Goal: Information Seeking & Learning: Check status

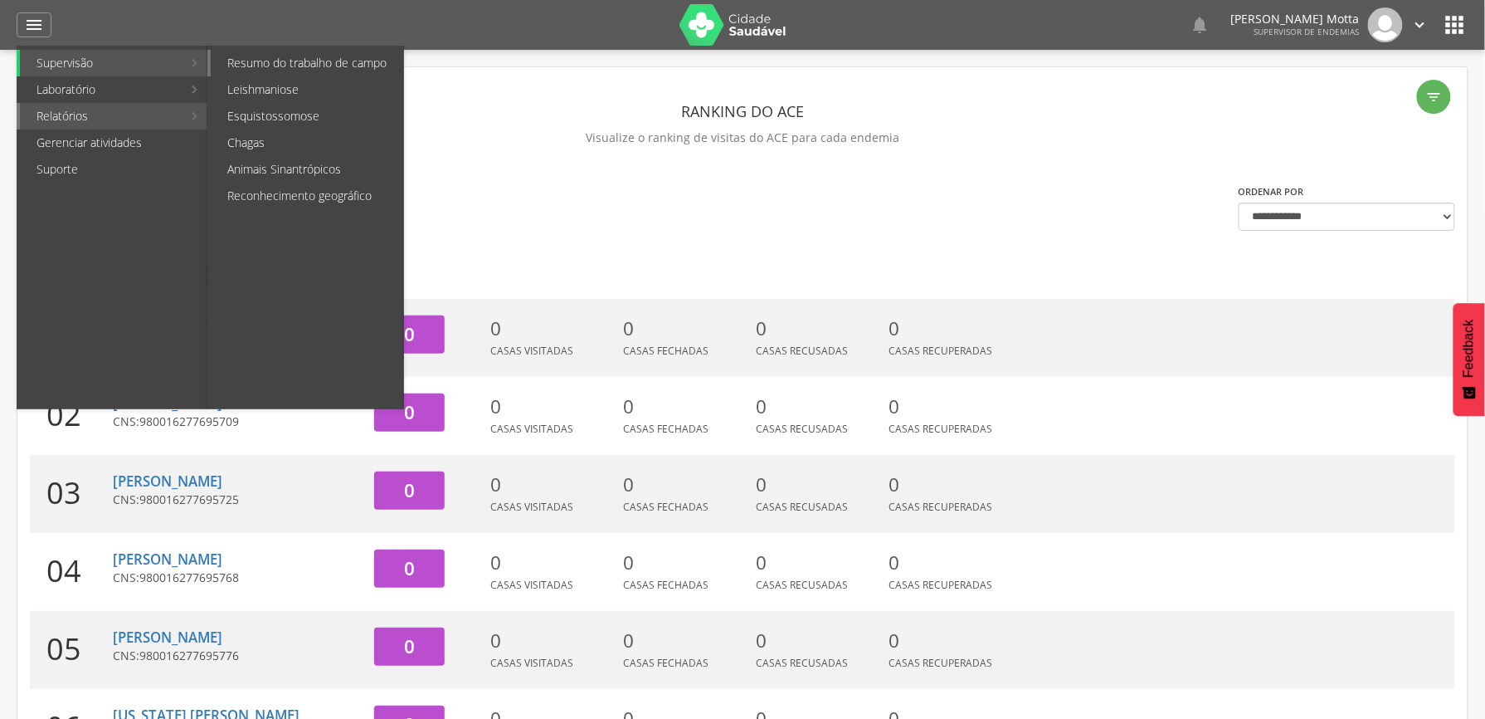
click at [300, 71] on link "Resumo do trabalho de campo" at bounding box center [307, 63] width 193 height 27
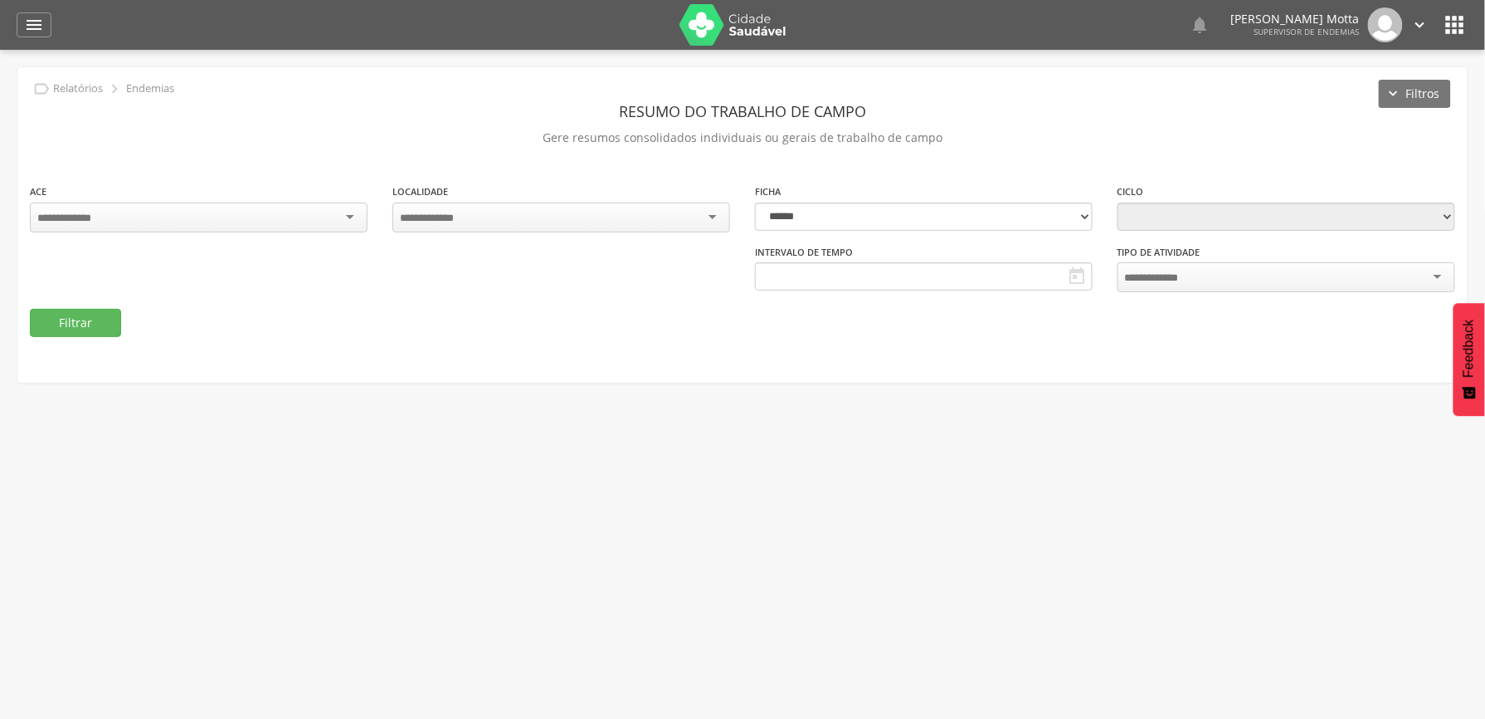
type input "**********"
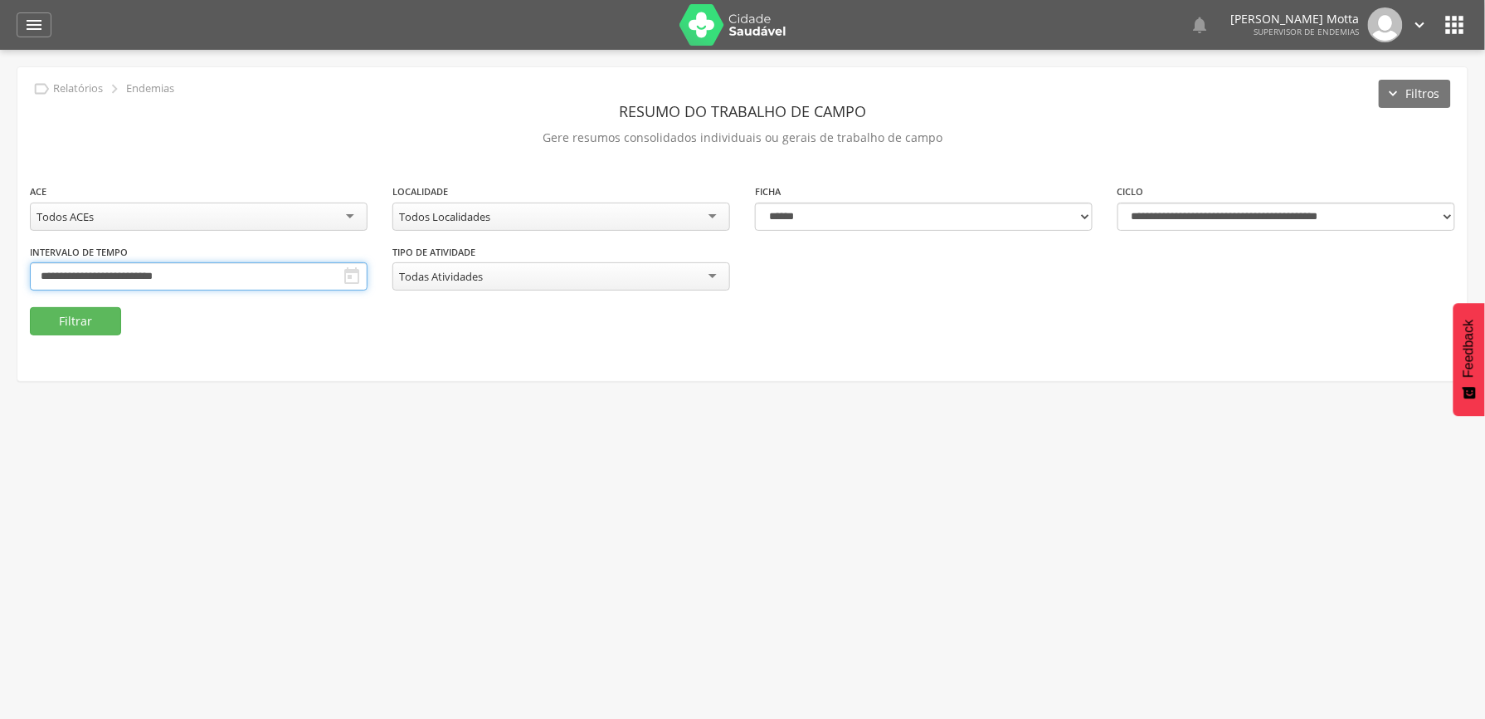
click at [368, 272] on input "**********" at bounding box center [199, 276] width 338 height 28
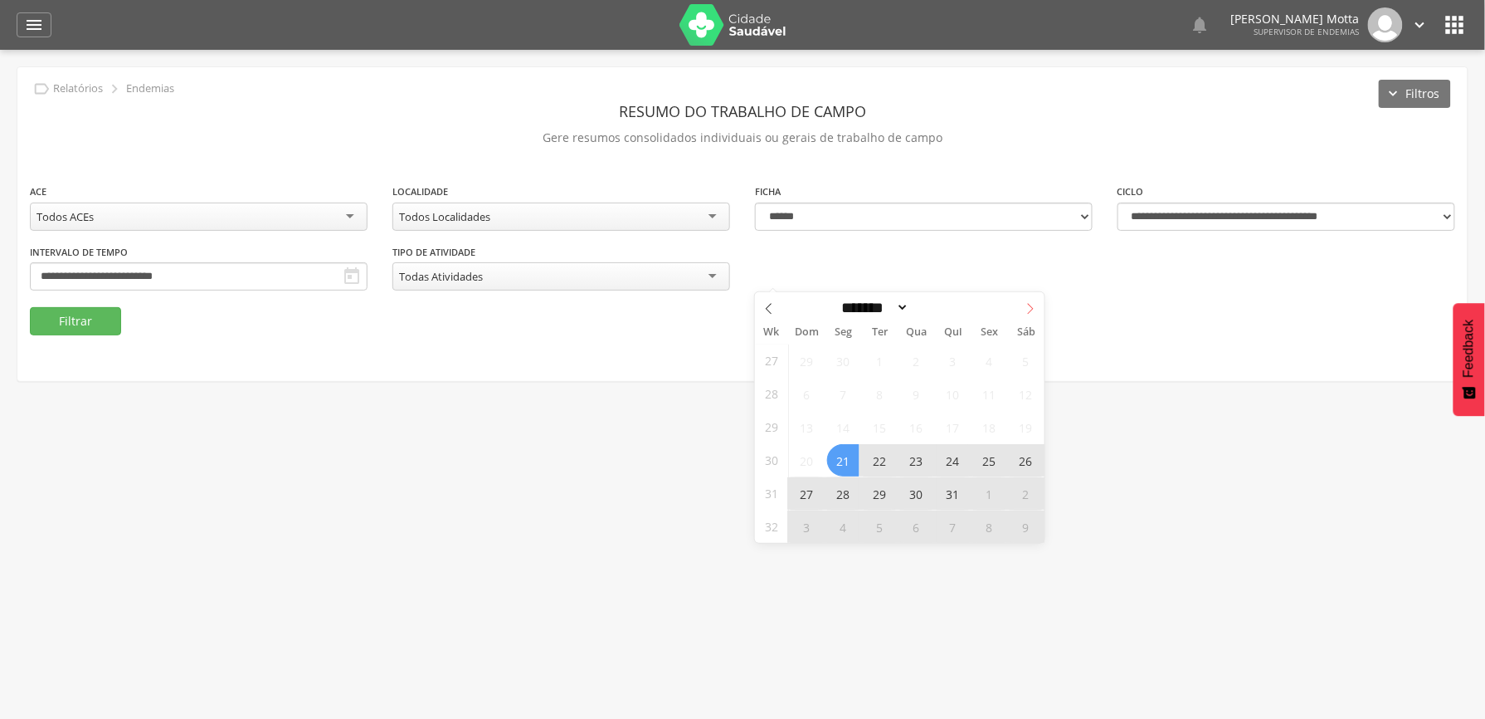
click at [1034, 309] on icon at bounding box center [1031, 309] width 12 height 12
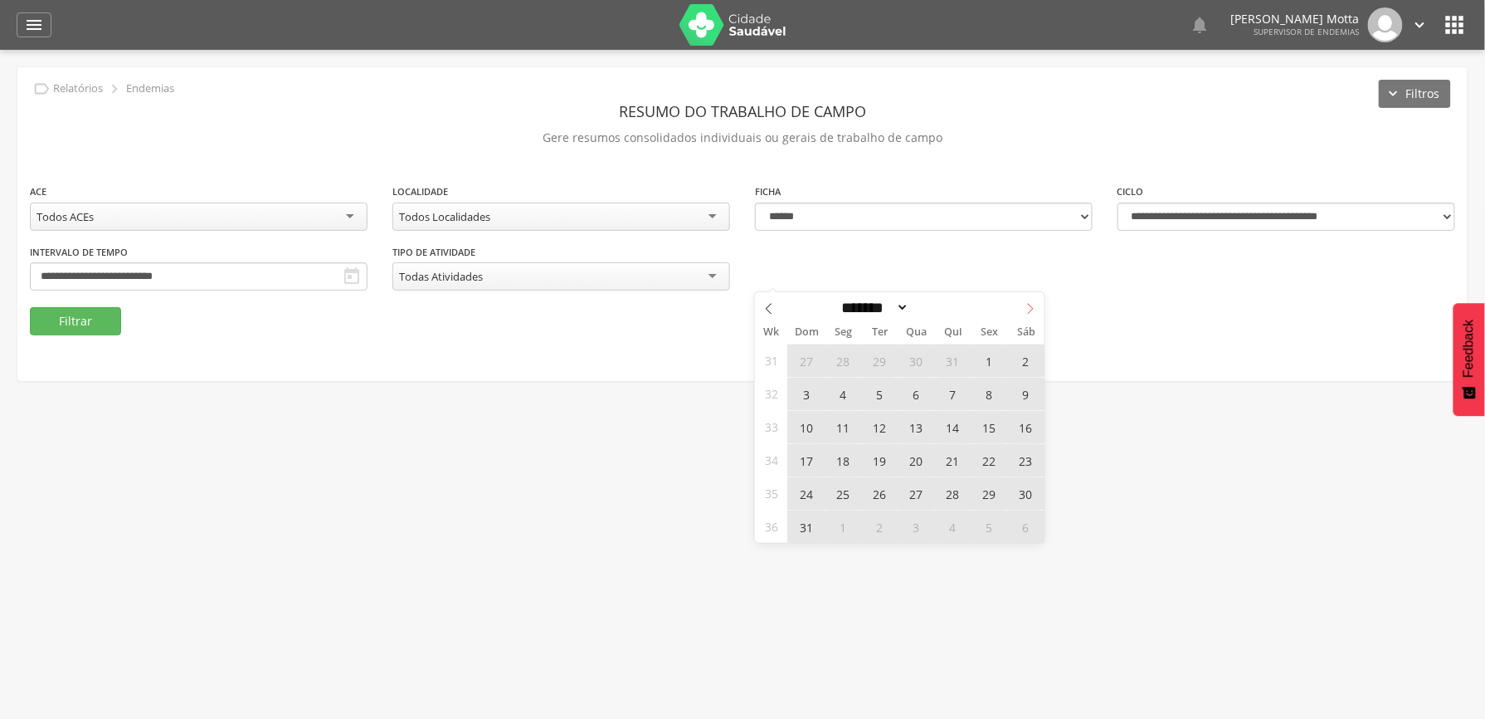
click at [1034, 309] on icon at bounding box center [1031, 309] width 12 height 12
select select "*"
click at [811, 460] on span "21" at bounding box center [807, 460] width 32 height 32
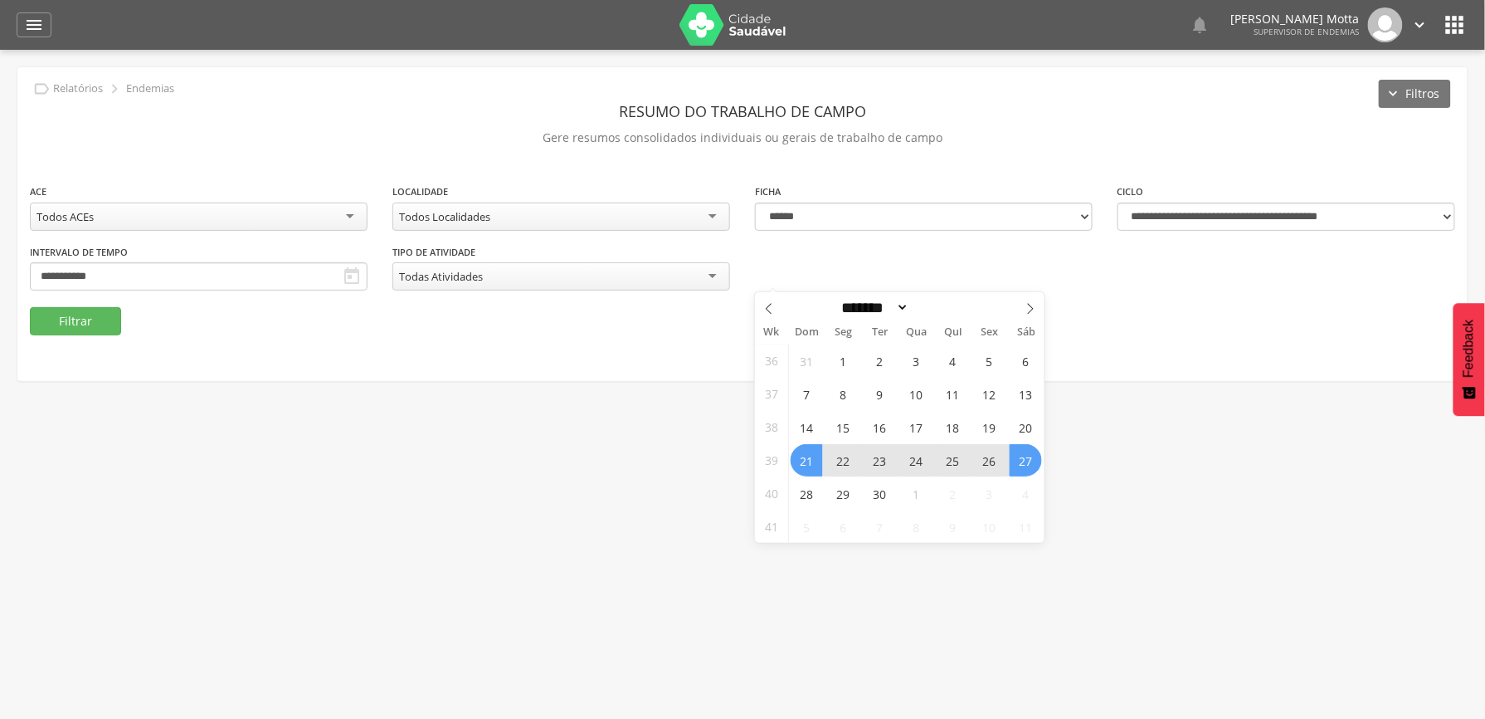
click at [1034, 466] on span "27" at bounding box center [1026, 460] width 32 height 32
type input "**********"
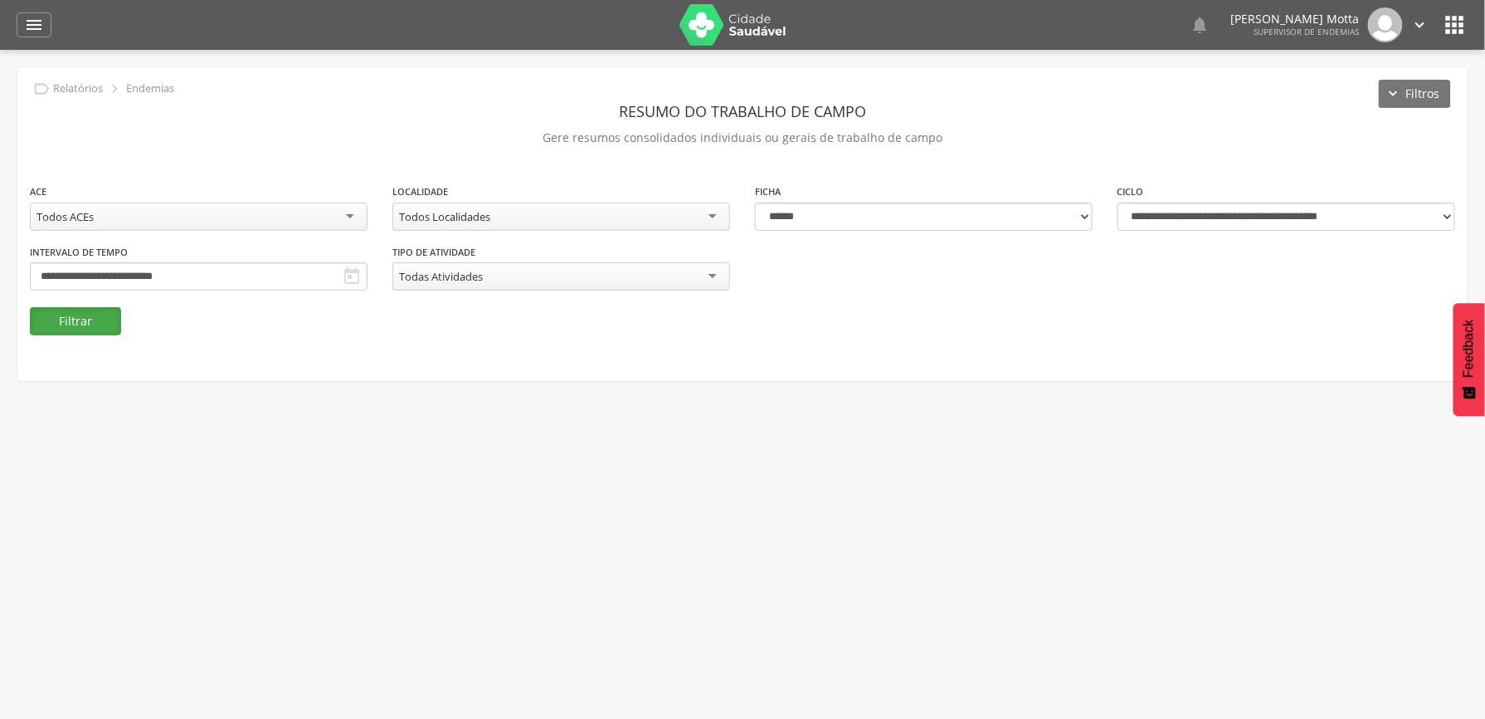
click at [106, 316] on button "Filtrar" at bounding box center [75, 321] width 91 height 28
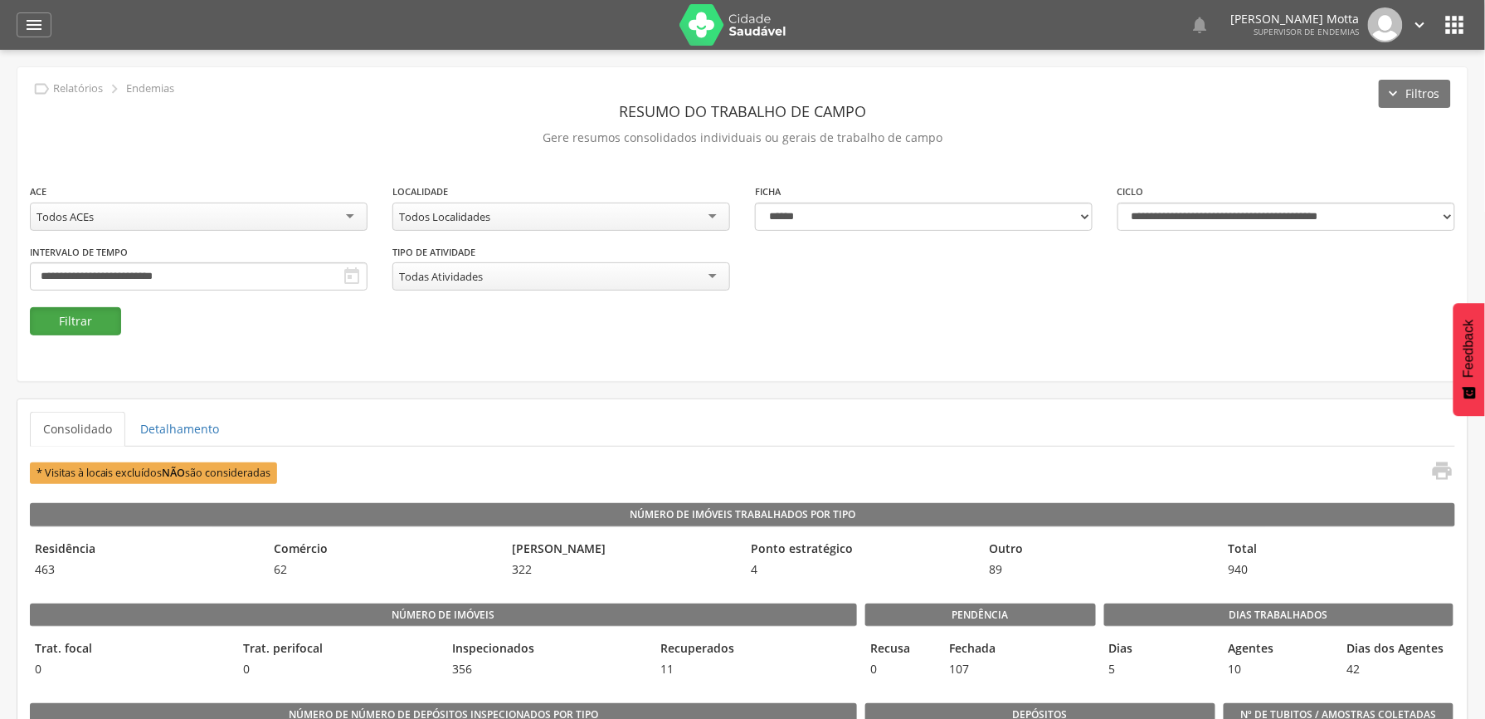
click at [63, 315] on button "Filtrar" at bounding box center [75, 321] width 91 height 28
click at [85, 323] on button "Filtrar" at bounding box center [75, 321] width 91 height 28
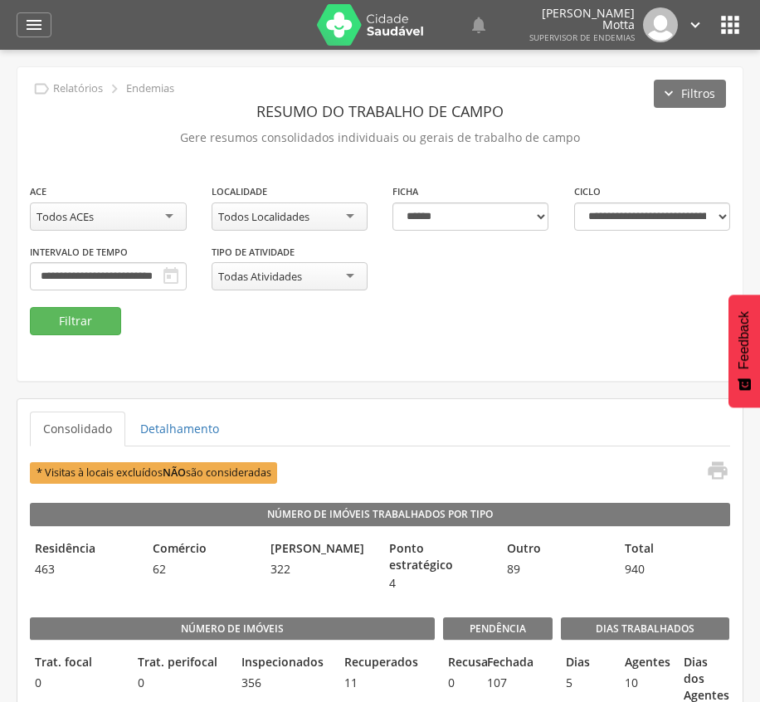
click at [274, 207] on div "Todos Localidades" at bounding box center [290, 216] width 157 height 28
click at [65, 326] on button "Filtrar" at bounding box center [75, 321] width 91 height 28
click at [317, 221] on div "11 - Barrinha" at bounding box center [290, 216] width 157 height 28
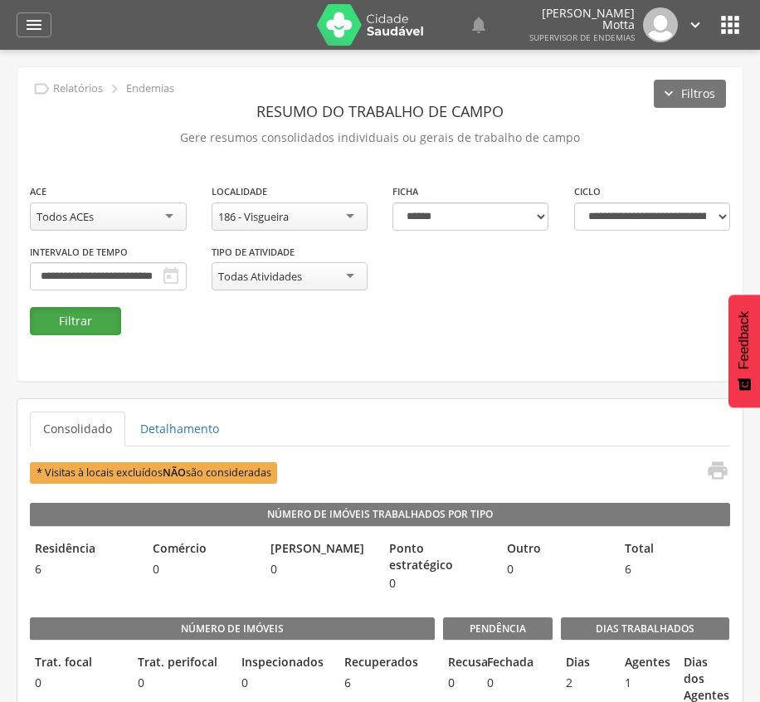
click at [81, 322] on button "Filtrar" at bounding box center [75, 321] width 91 height 28
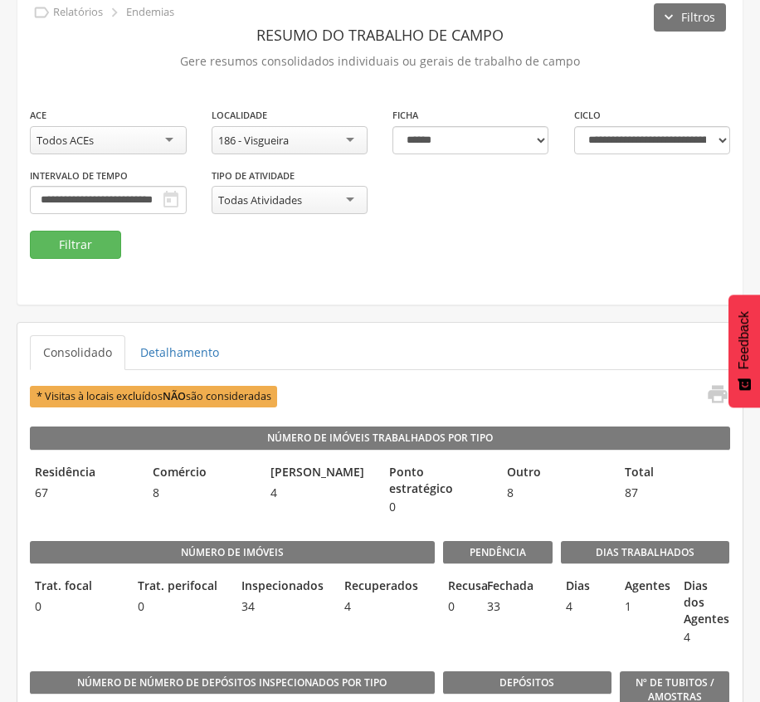
scroll to position [110, 0]
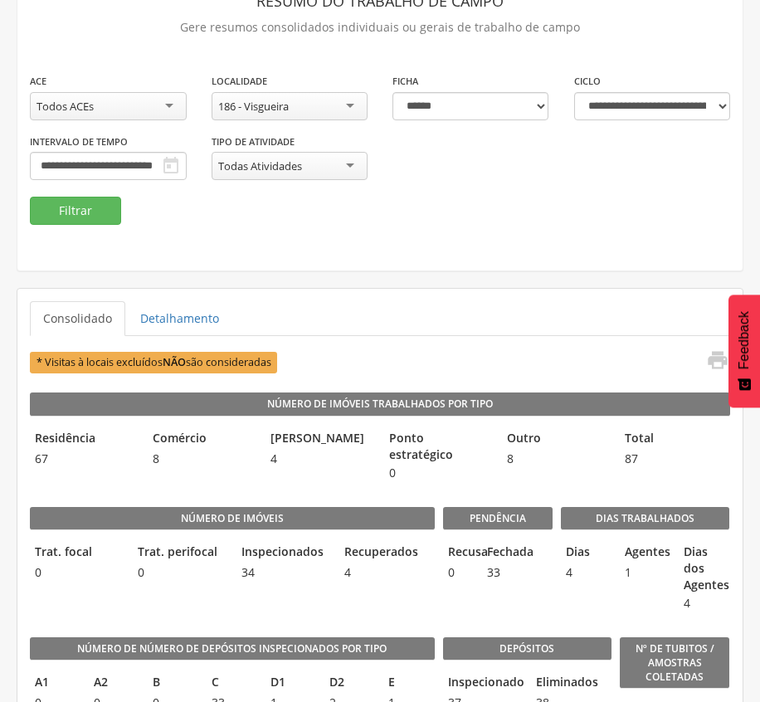
click at [428, 252] on div "**********" at bounding box center [379, 114] width 725 height 314
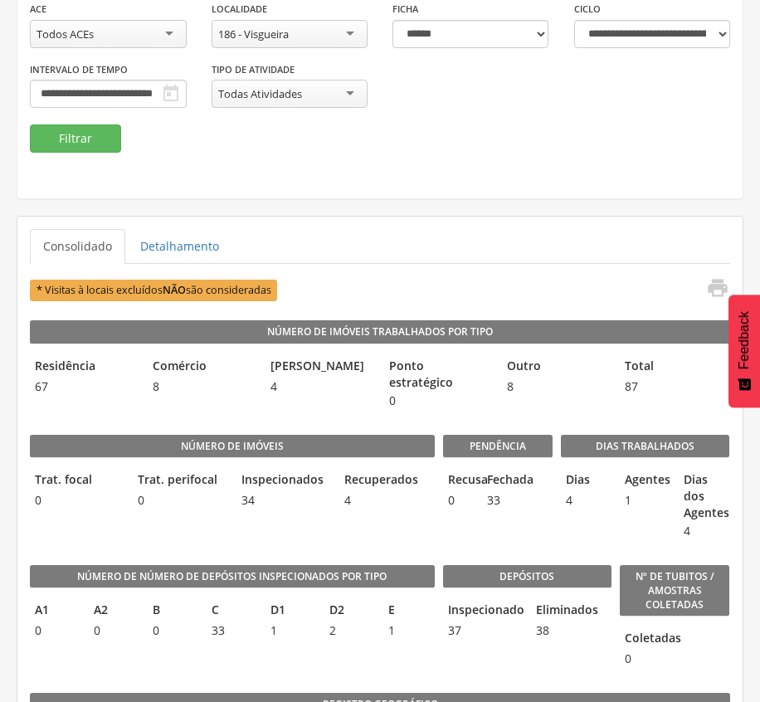
scroll to position [221, 0]
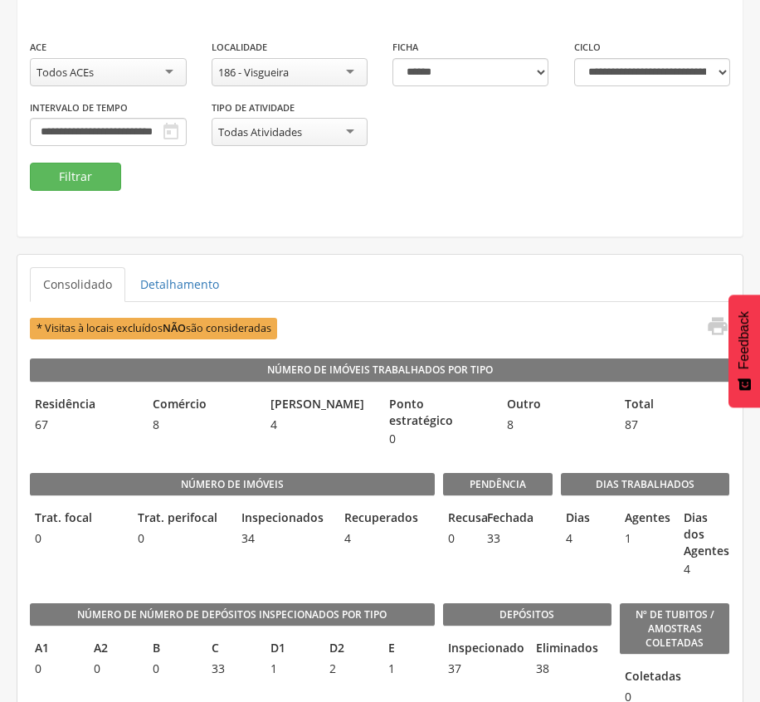
scroll to position [110, 0]
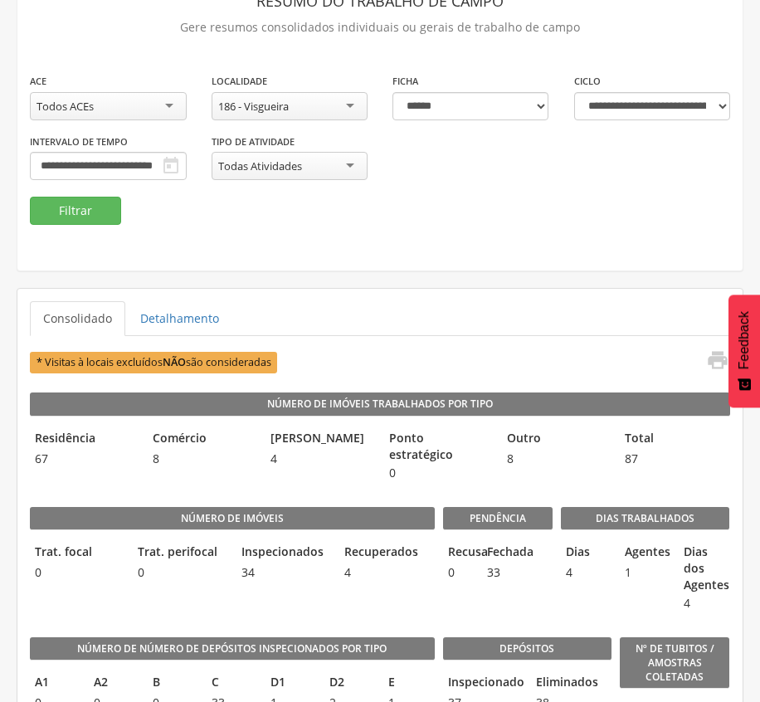
click at [317, 110] on div "186 - Visgueira" at bounding box center [290, 106] width 157 height 28
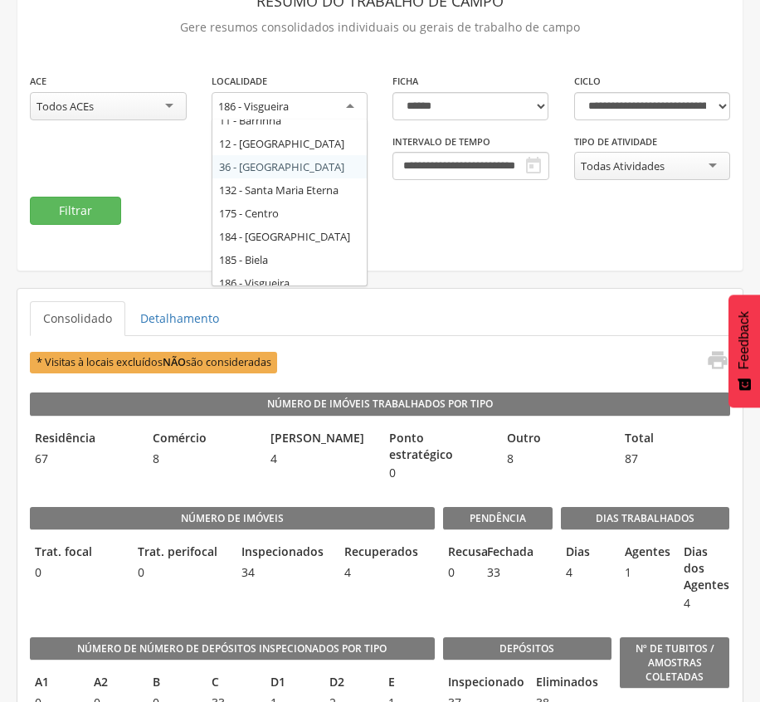
scroll to position [22, 0]
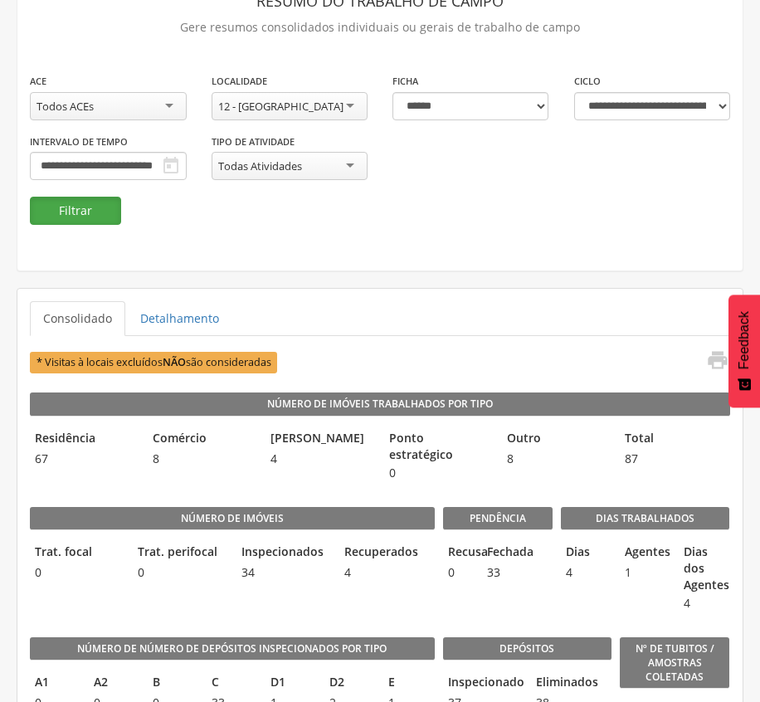
click at [101, 211] on button "Filtrar" at bounding box center [75, 211] width 91 height 28
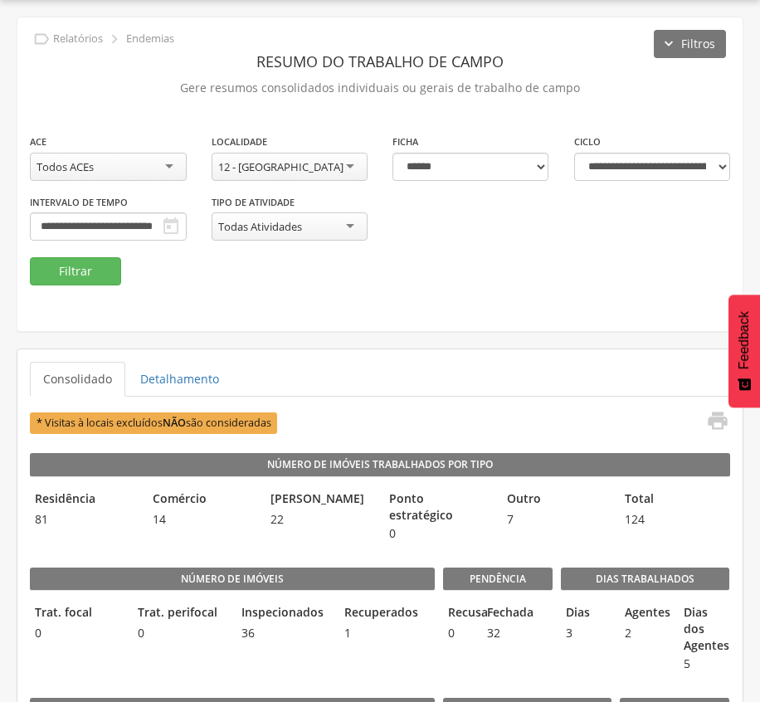
scroll to position [110, 0]
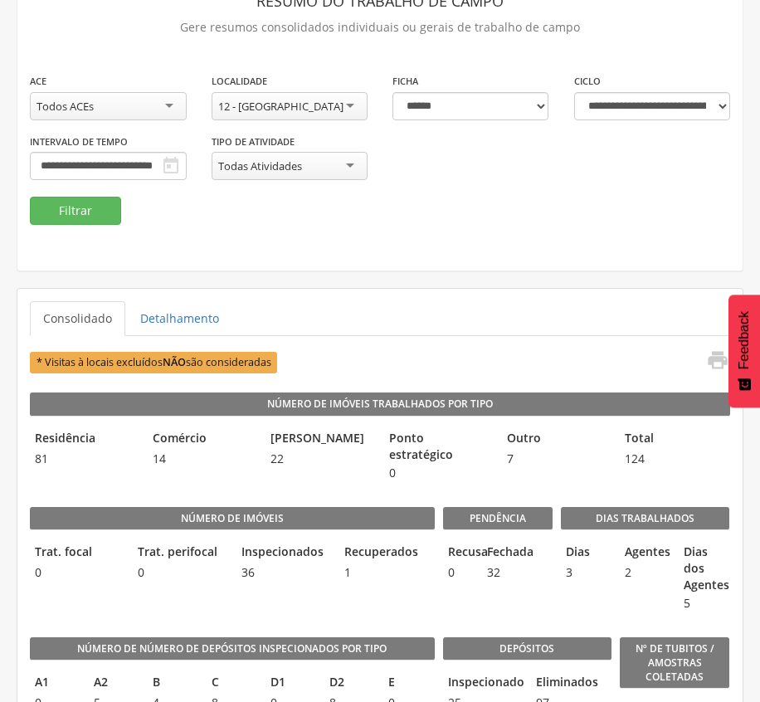
click at [556, 416] on legend "Número de Imóveis Trabalhados por Tipo" at bounding box center [380, 404] width 700 height 23
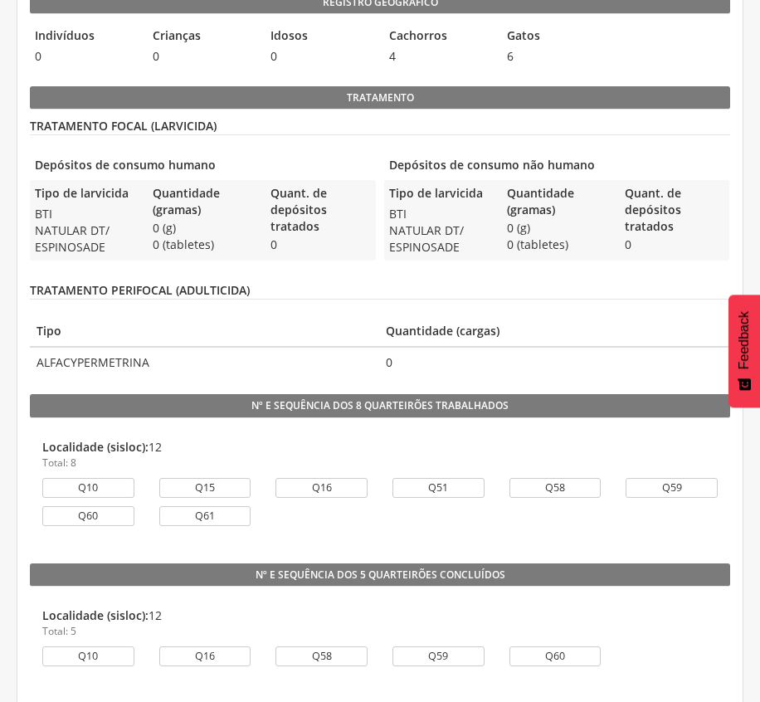
scroll to position [1457, 0]
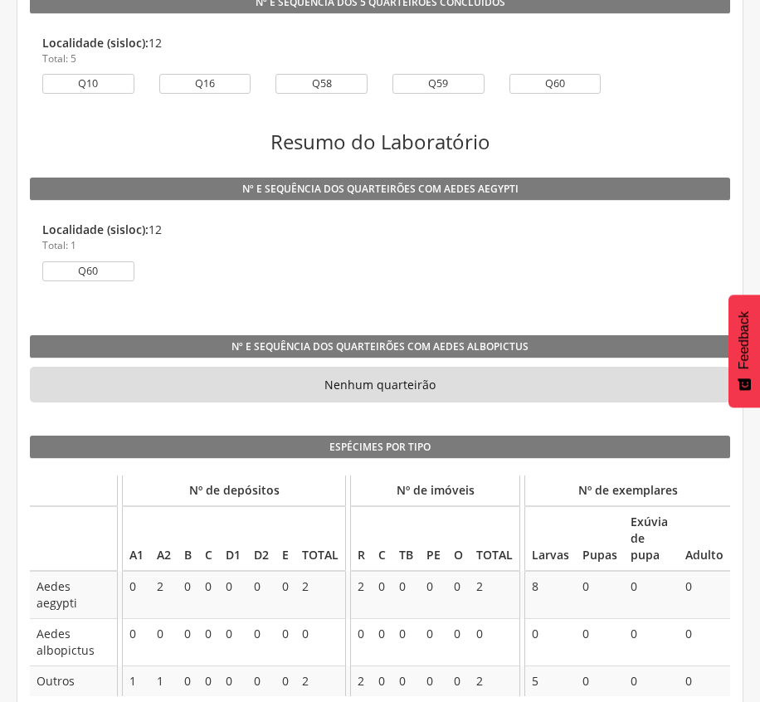
click at [446, 271] on div "Q60" at bounding box center [380, 275] width 700 height 28
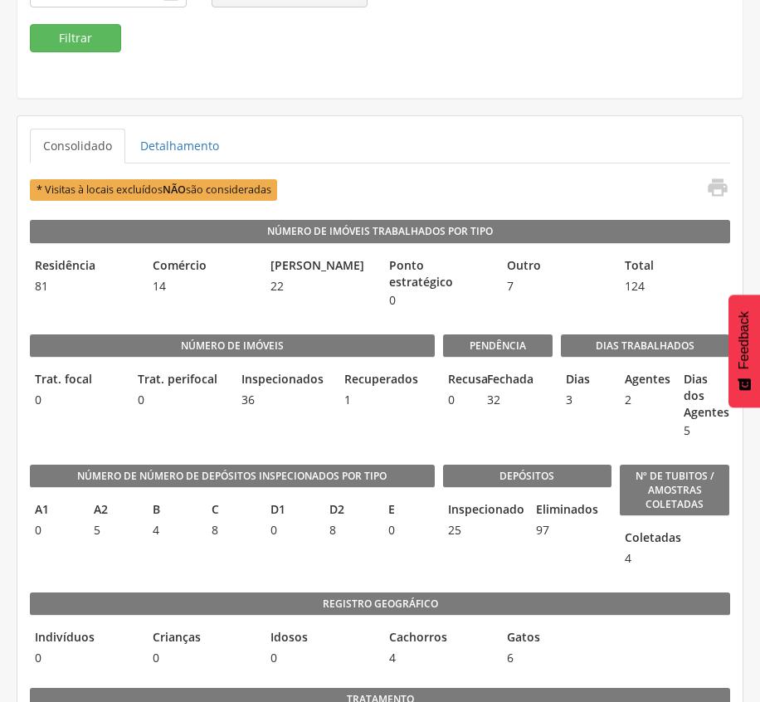
scroll to position [129, 0]
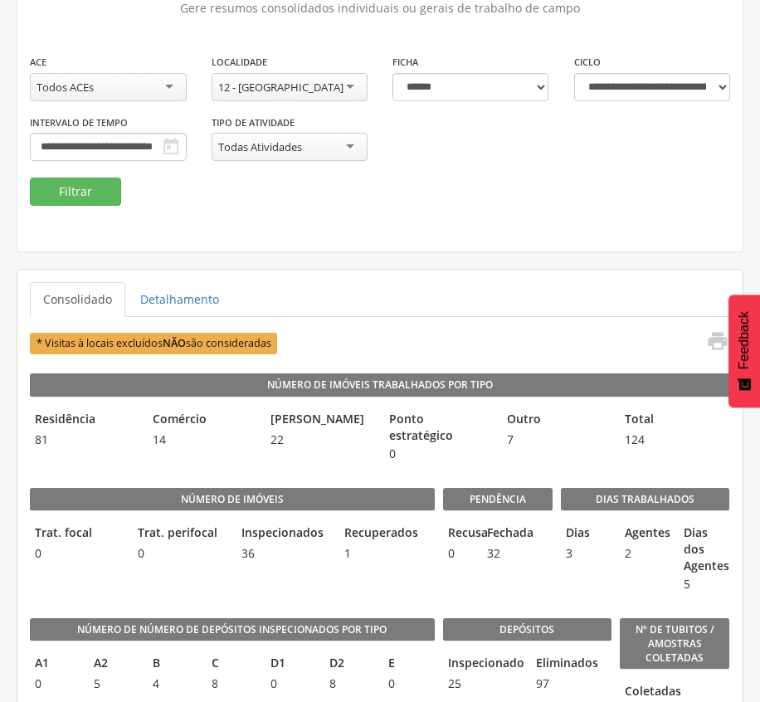
click at [322, 86] on div "12 - [GEOGRAPHIC_DATA]" at bounding box center [290, 87] width 157 height 28
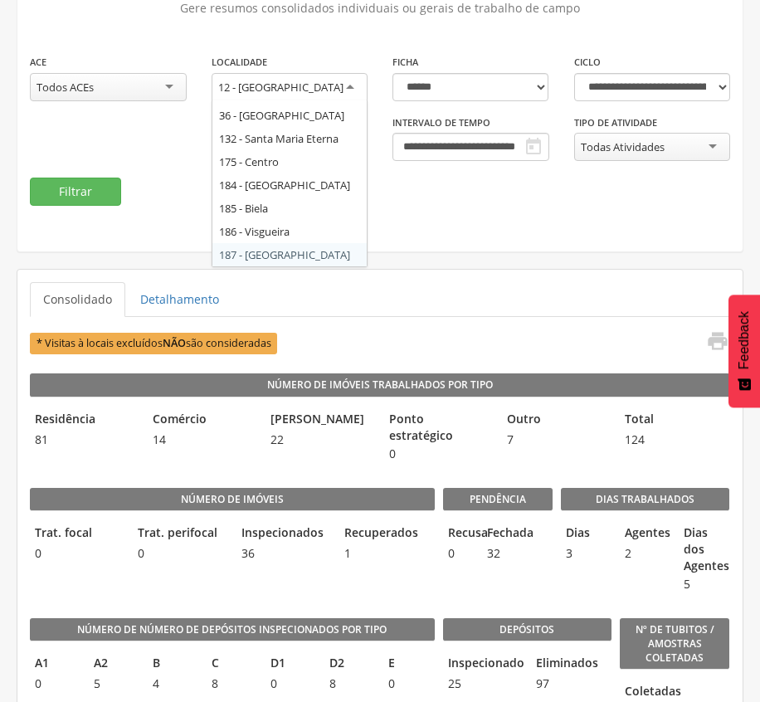
scroll to position [0, 0]
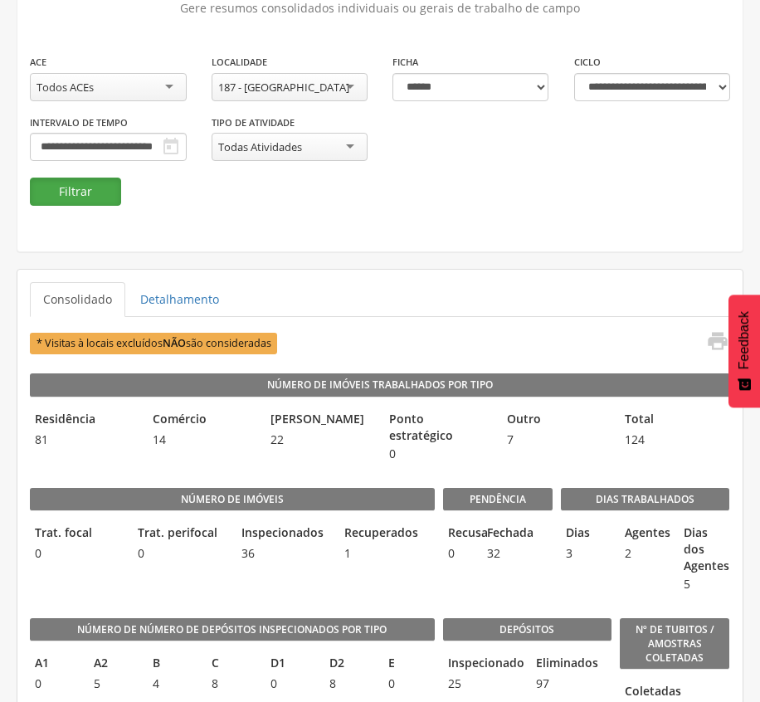
click at [90, 183] on button "Filtrar" at bounding box center [75, 192] width 91 height 28
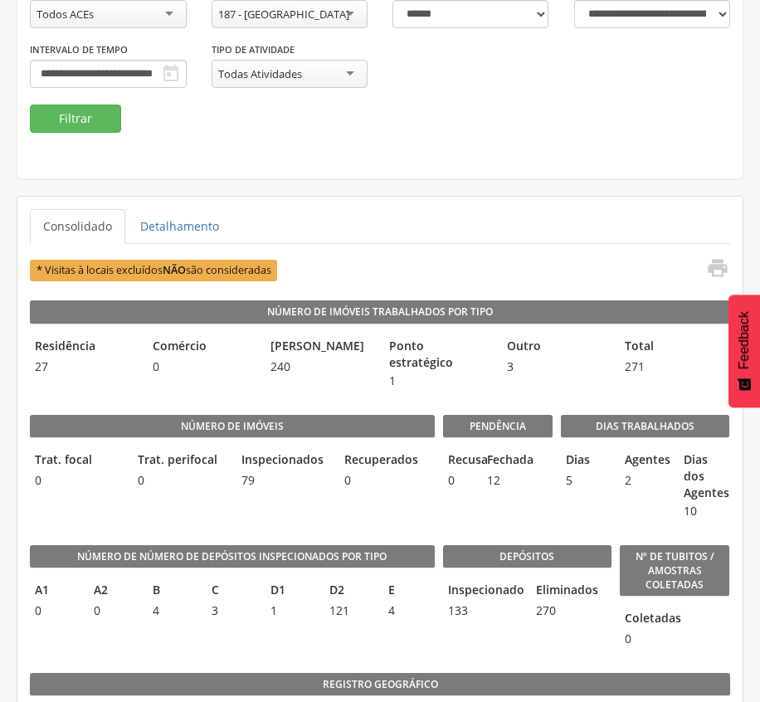
scroll to position [240, 0]
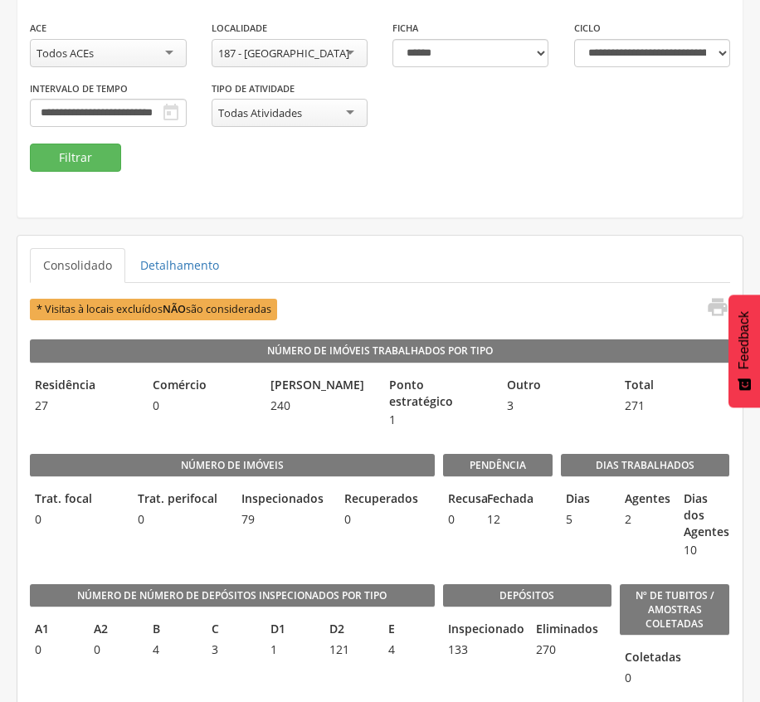
scroll to position [129, 0]
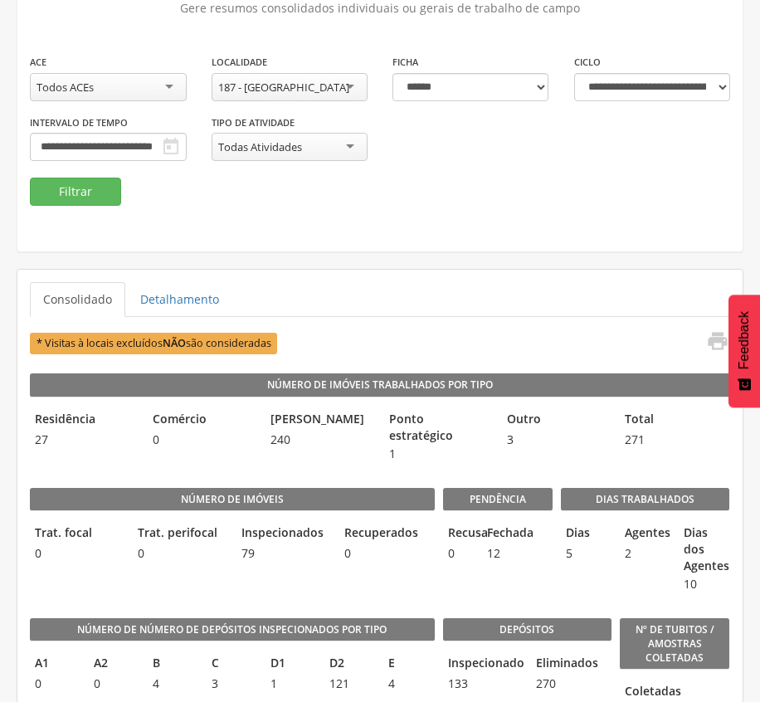
click at [290, 86] on div "187 - [GEOGRAPHIC_DATA]" at bounding box center [283, 87] width 131 height 15
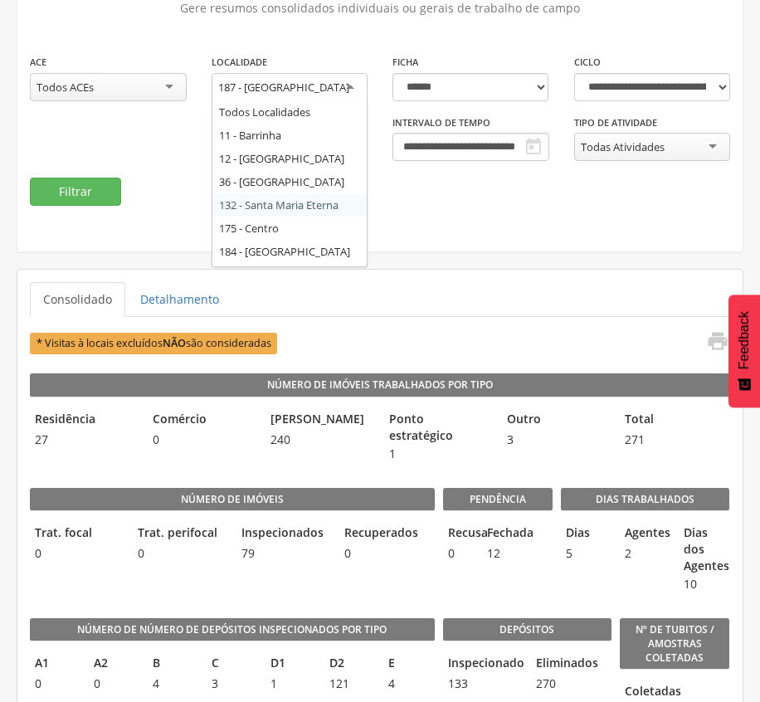
scroll to position [45, 0]
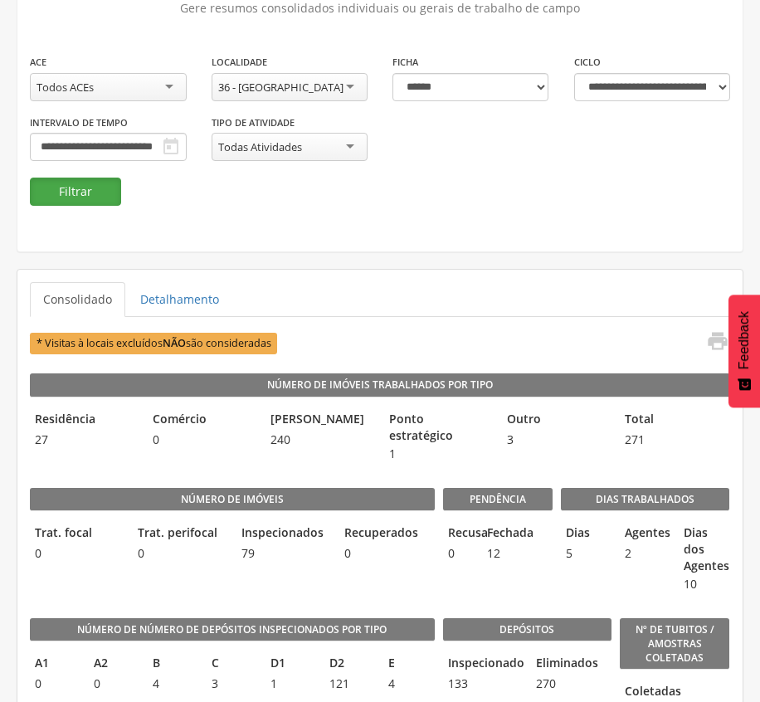
click at [71, 190] on button "Filtrar" at bounding box center [75, 192] width 91 height 28
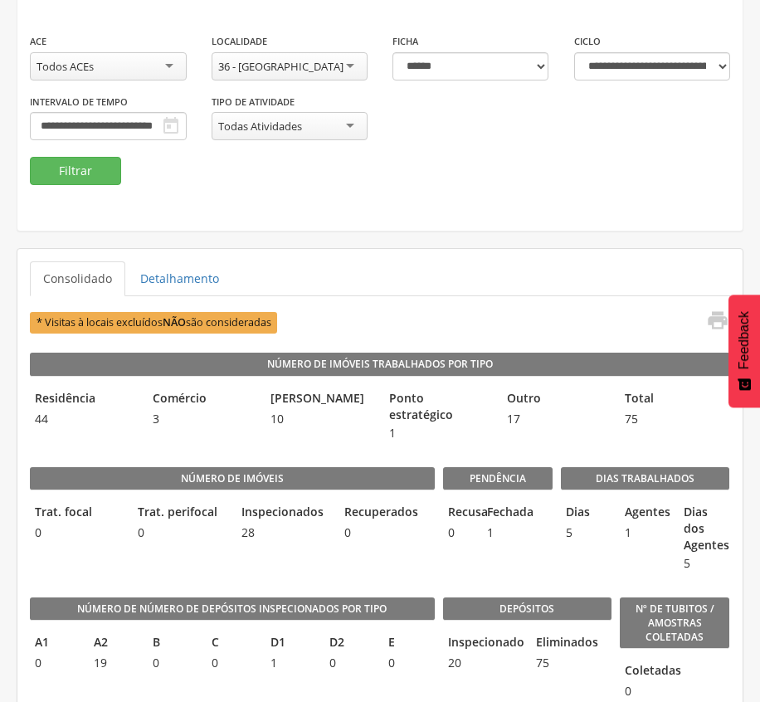
scroll to position [189, 0]
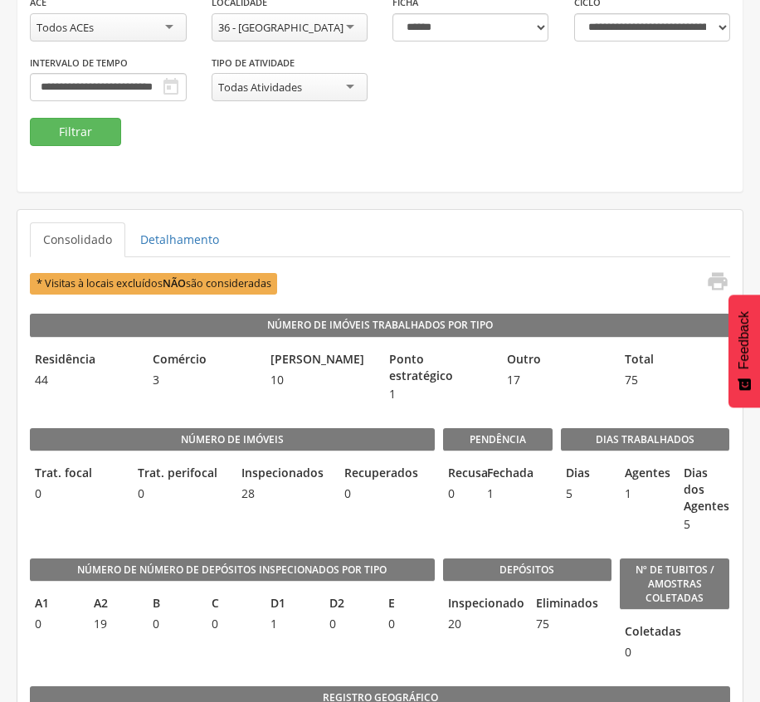
click at [284, 192] on div "**********" at bounding box center [379, 35] width 725 height 314
click at [290, 28] on div "36 - [GEOGRAPHIC_DATA]" at bounding box center [280, 27] width 125 height 15
click at [86, 128] on button "Filtrar" at bounding box center [75, 132] width 91 height 28
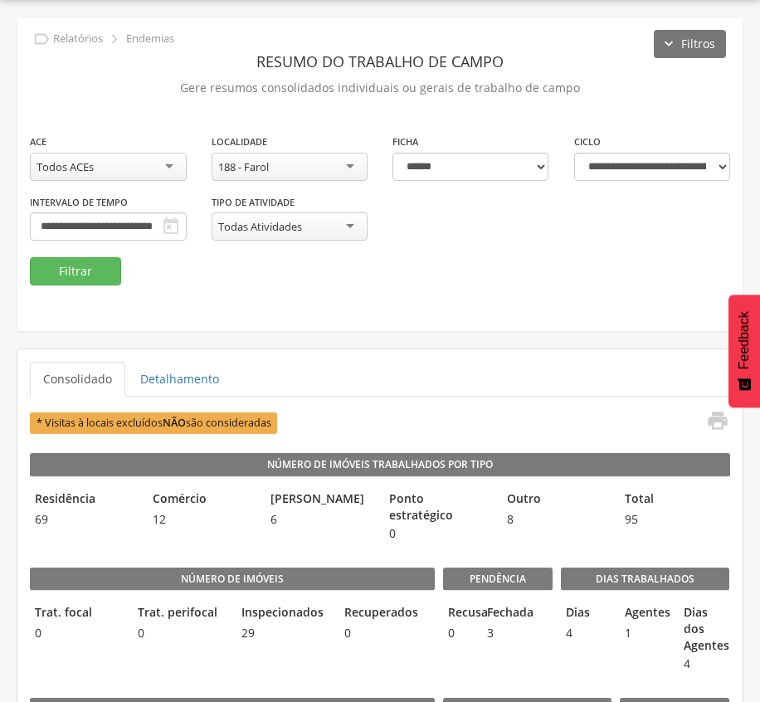
scroll to position [189, 0]
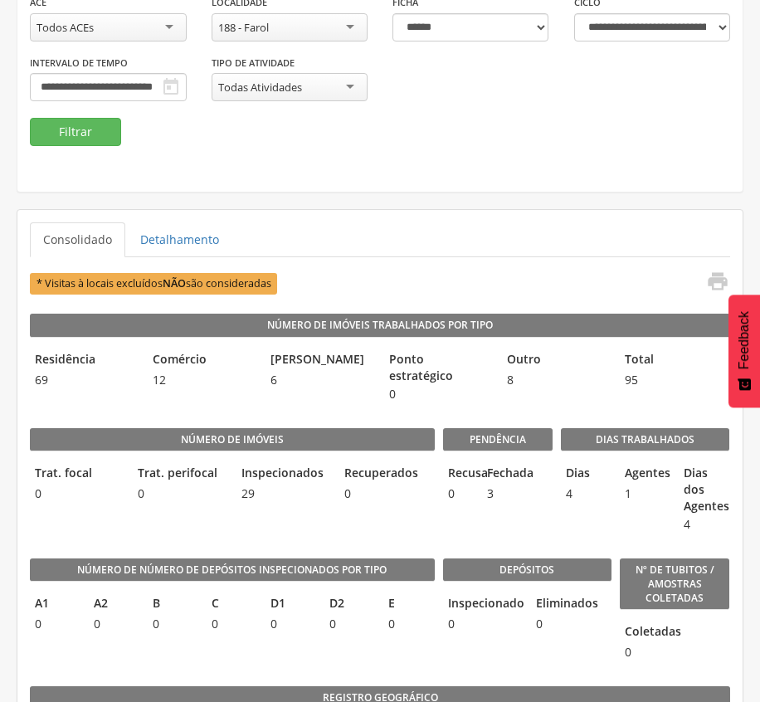
click at [534, 149] on div "**********" at bounding box center [379, 35] width 725 height 314
click at [300, 108] on div "**********" at bounding box center [379, 55] width 725 height 124
click at [300, 27] on div "188 - Farol" at bounding box center [290, 27] width 157 height 28
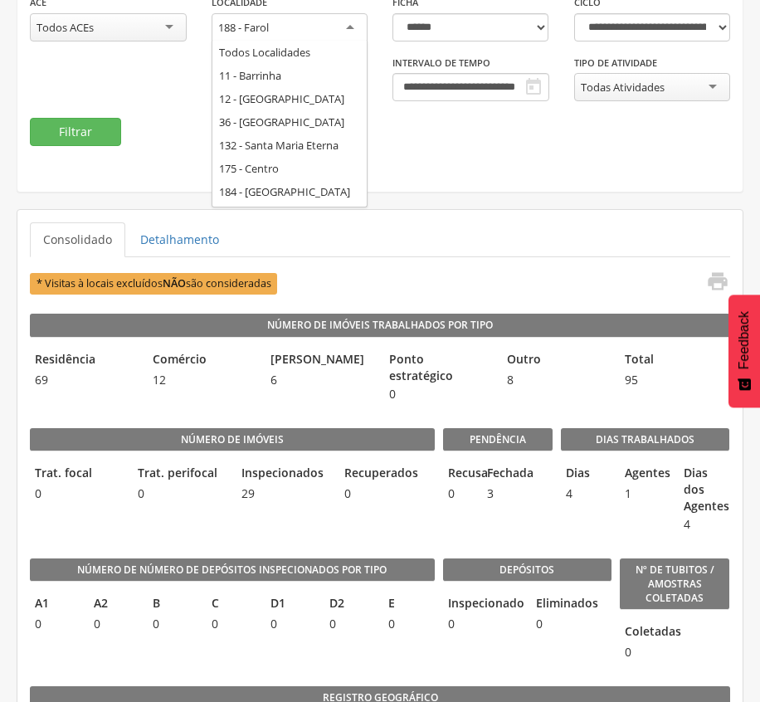
scroll to position [68, 0]
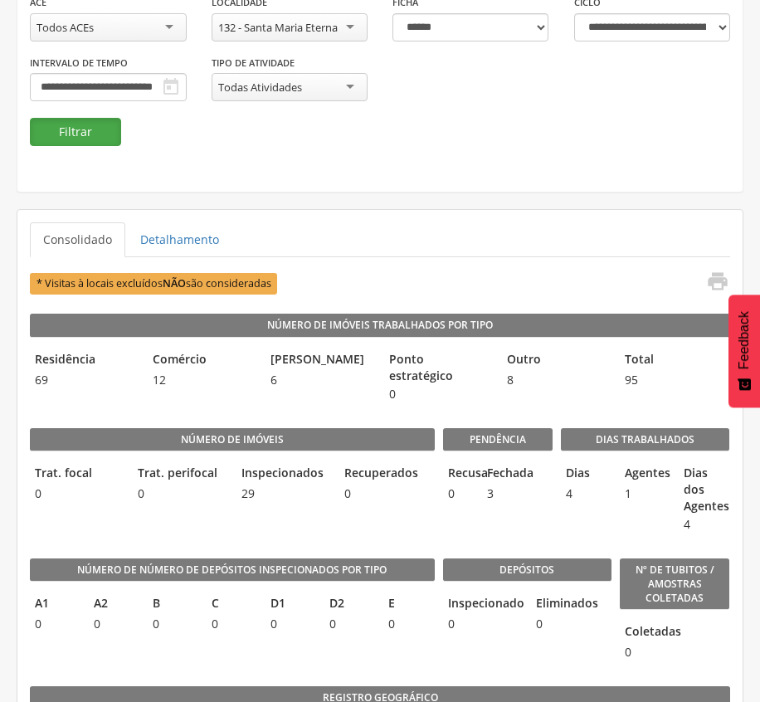
click at [73, 138] on button "Filtrar" at bounding box center [75, 132] width 91 height 28
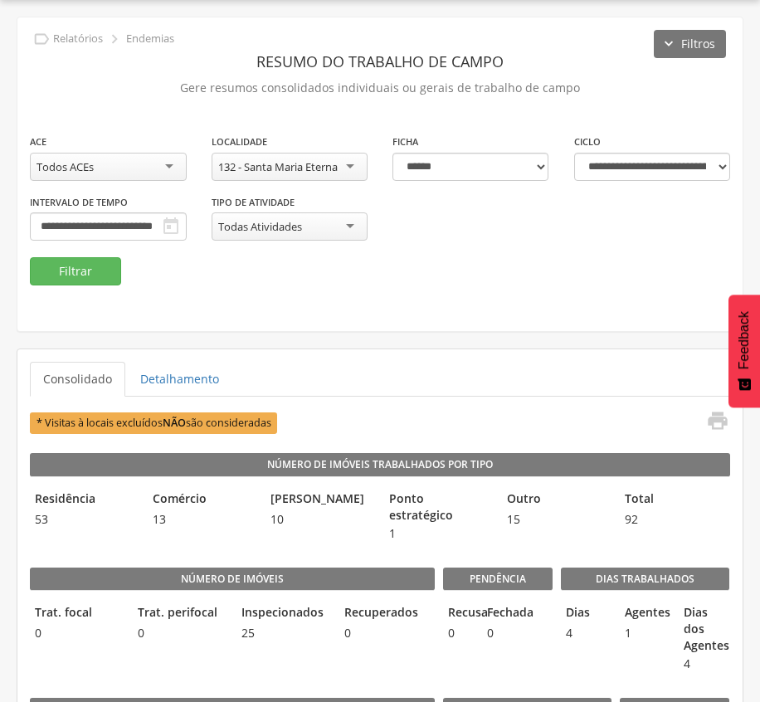
scroll to position [189, 0]
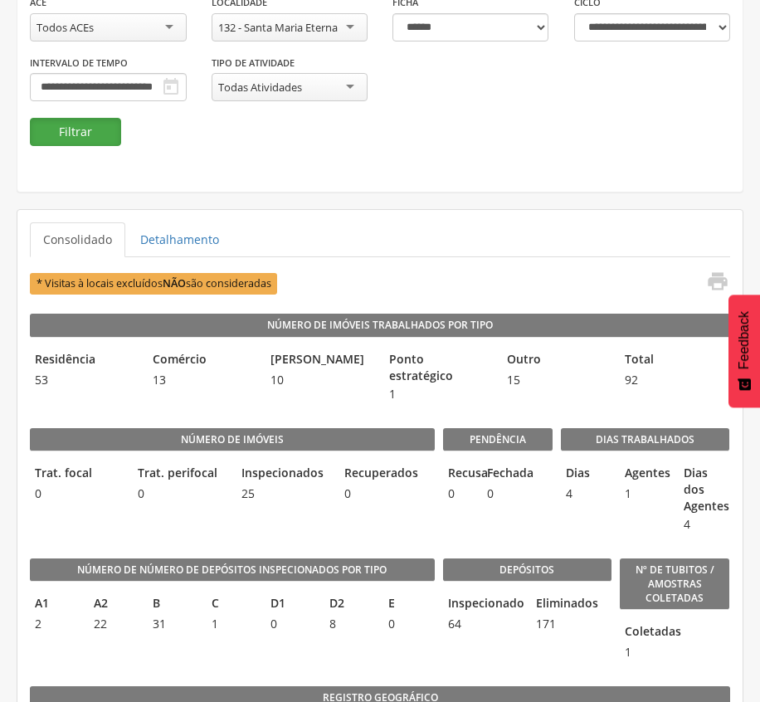
click at [56, 120] on button "Filtrar" at bounding box center [75, 132] width 91 height 28
click at [105, 127] on button "Filtrar" at bounding box center [75, 132] width 91 height 28
click at [294, 183] on div "**********" at bounding box center [379, 35] width 725 height 314
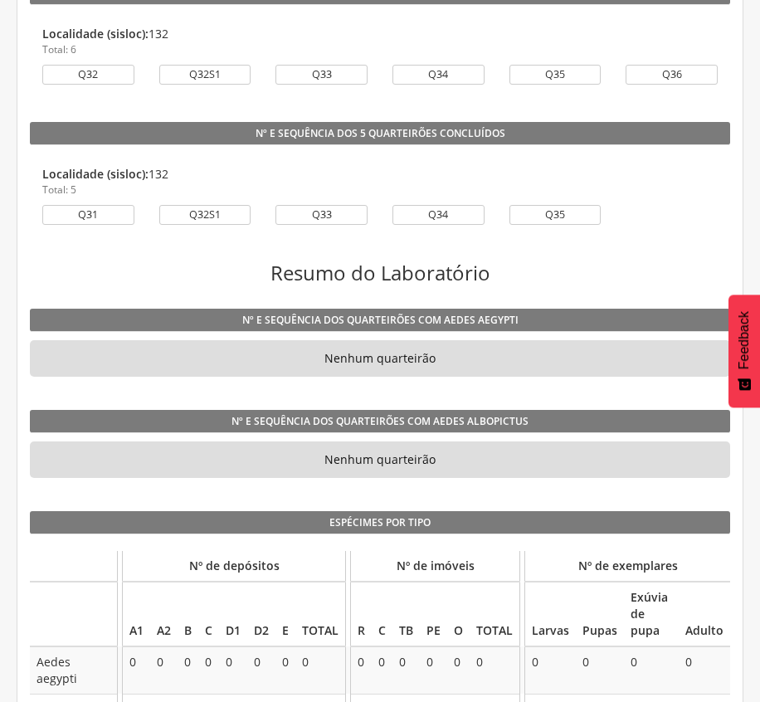
scroll to position [1369, 0]
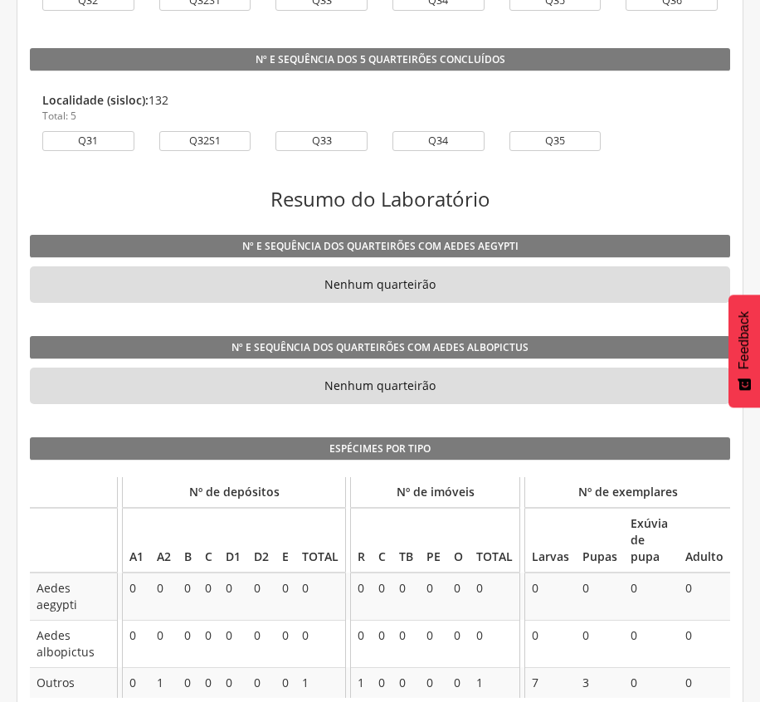
click at [423, 508] on th "PE" at bounding box center [433, 540] width 27 height 65
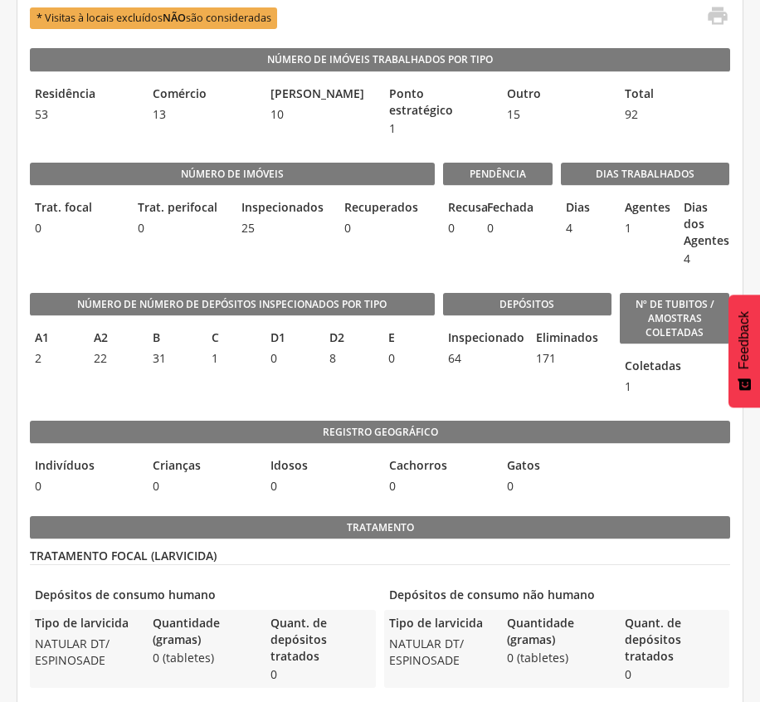
scroll to position [153, 0]
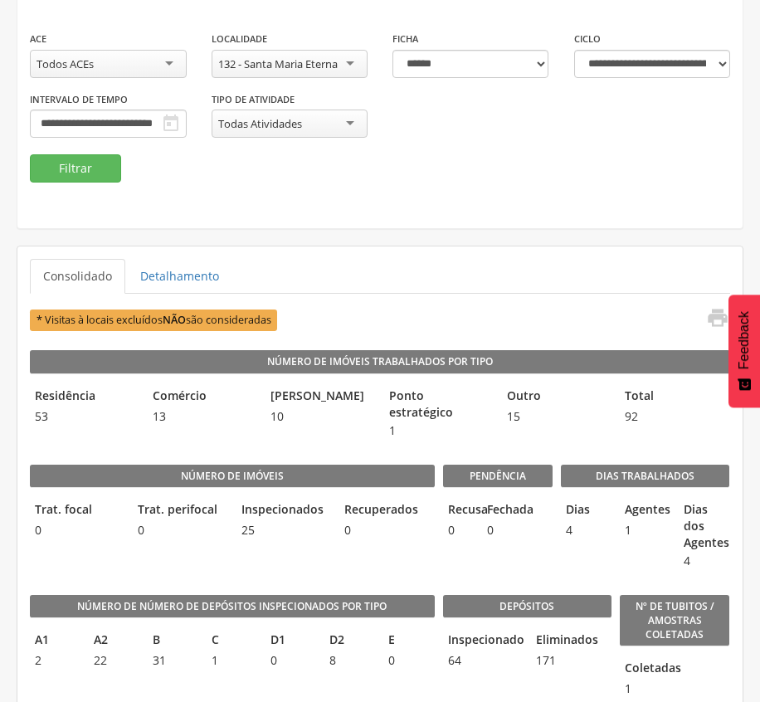
click at [329, 161] on fieldset "**********" at bounding box center [380, 106] width 700 height 153
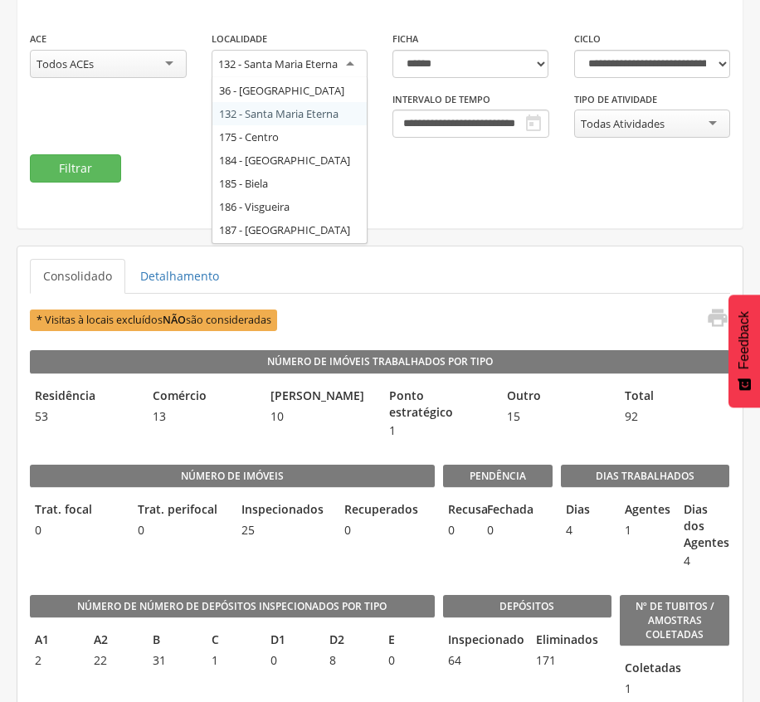
click at [347, 68] on div "132 - Santa Maria Eterna" at bounding box center [290, 65] width 157 height 30
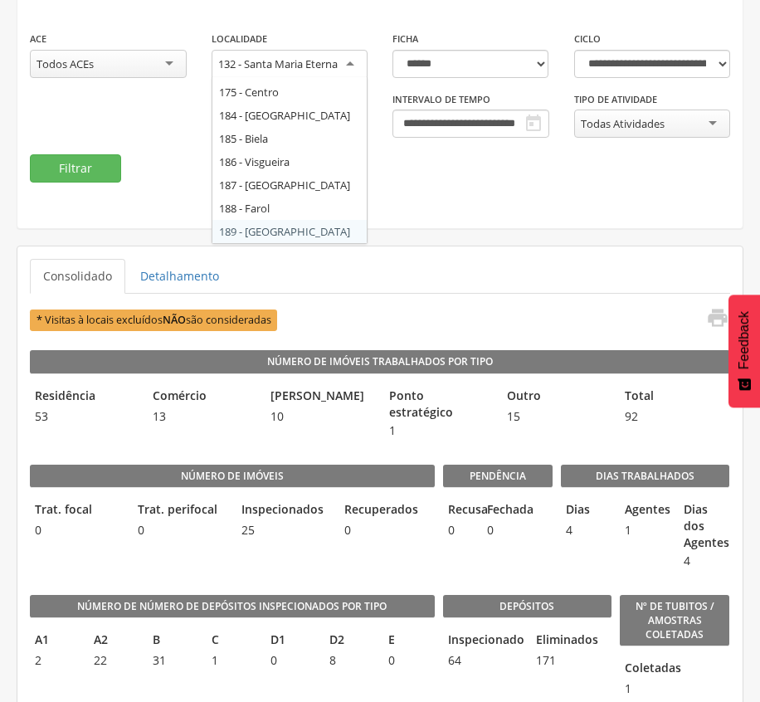
scroll to position [0, 0]
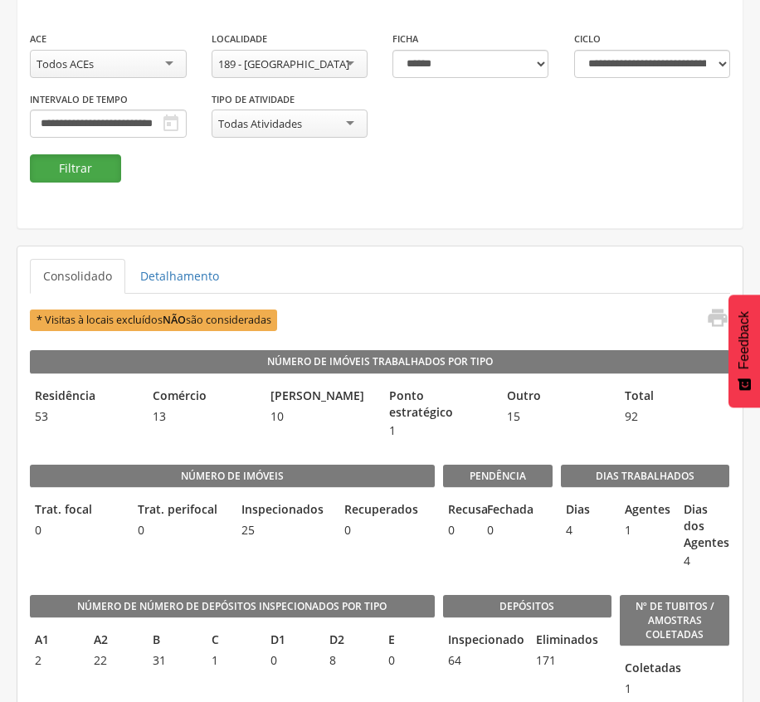
click at [70, 171] on button "Filtrar" at bounding box center [75, 168] width 91 height 28
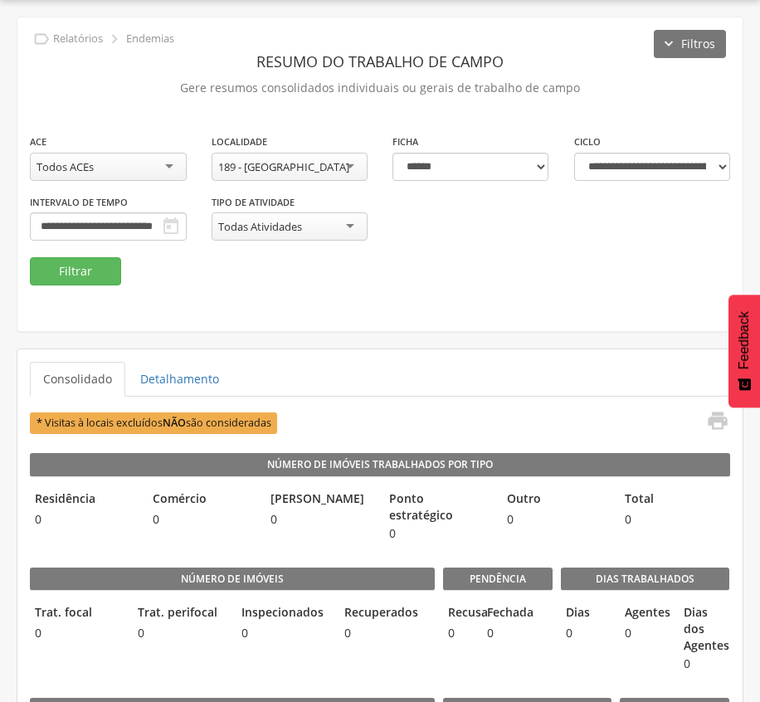
scroll to position [153, 0]
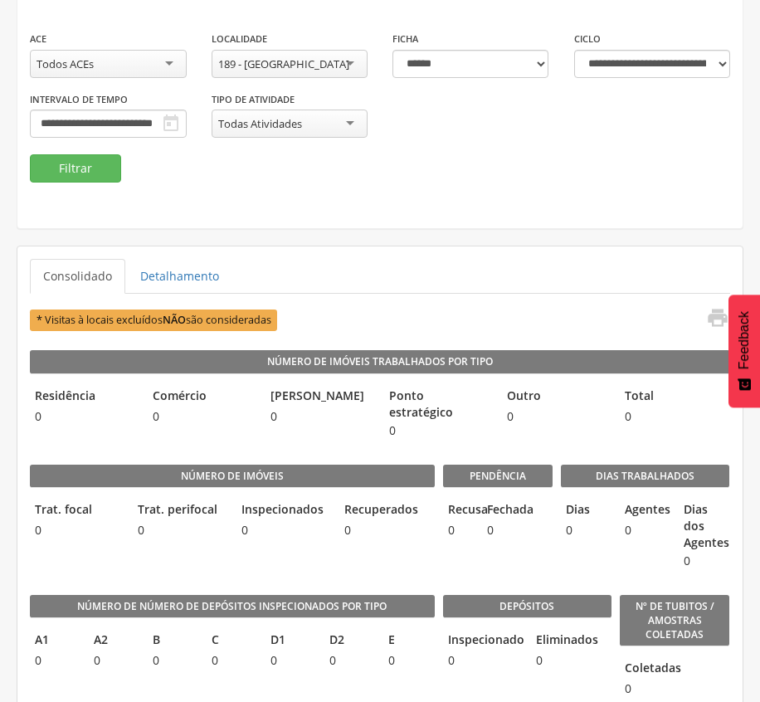
click at [283, 116] on div "**********" at bounding box center [379, 92] width 725 height 124
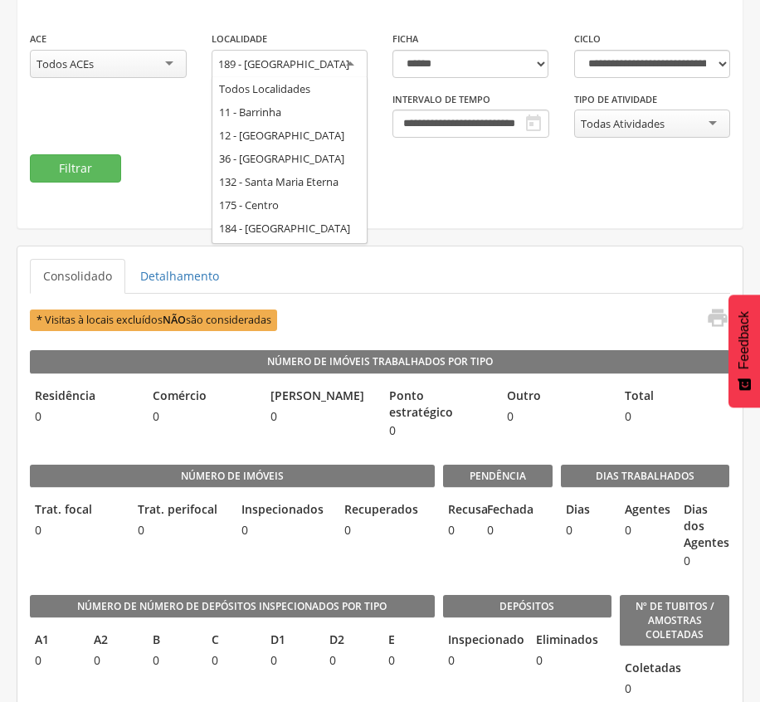
click at [306, 58] on div "189 - [GEOGRAPHIC_DATA]" at bounding box center [290, 65] width 157 height 30
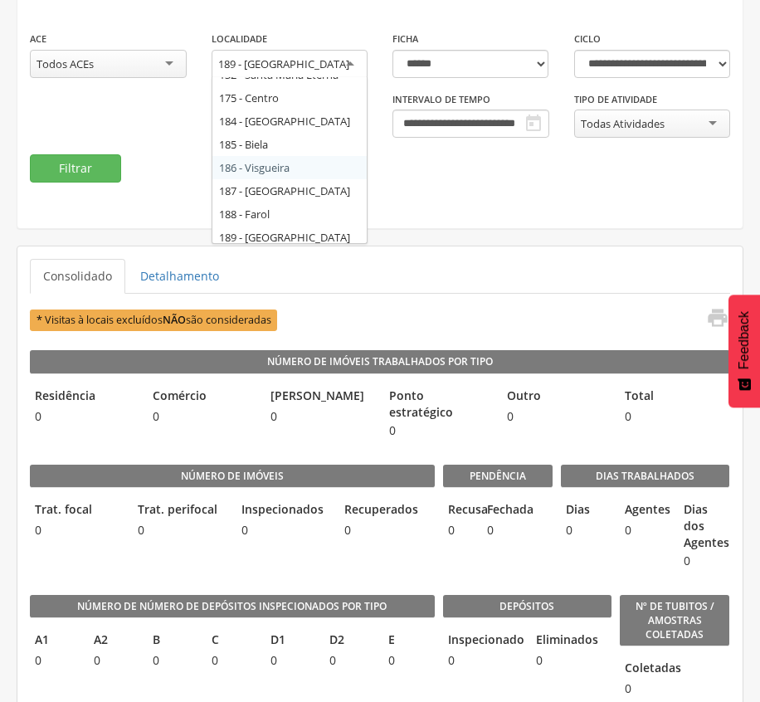
scroll to position [91, 0]
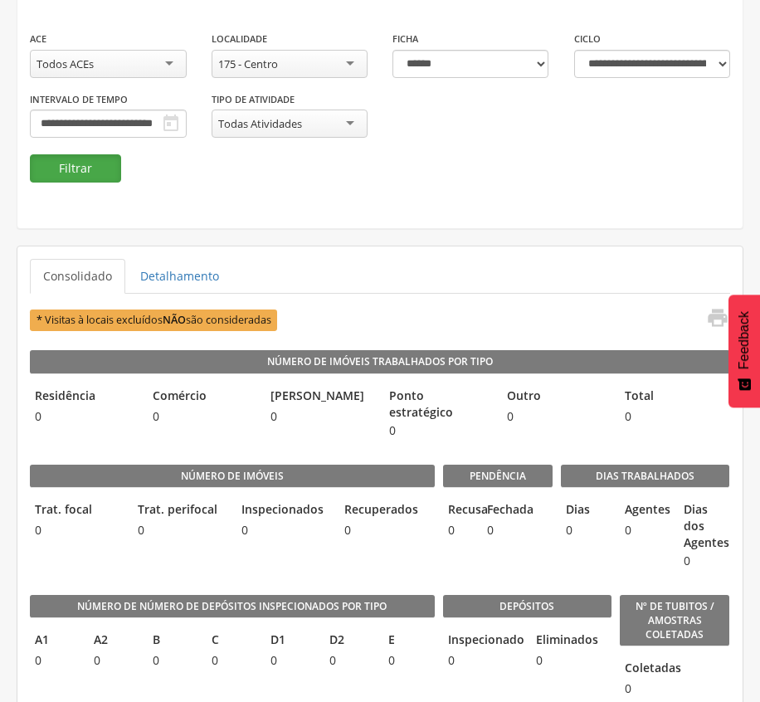
click at [96, 163] on button "Filtrar" at bounding box center [75, 168] width 91 height 28
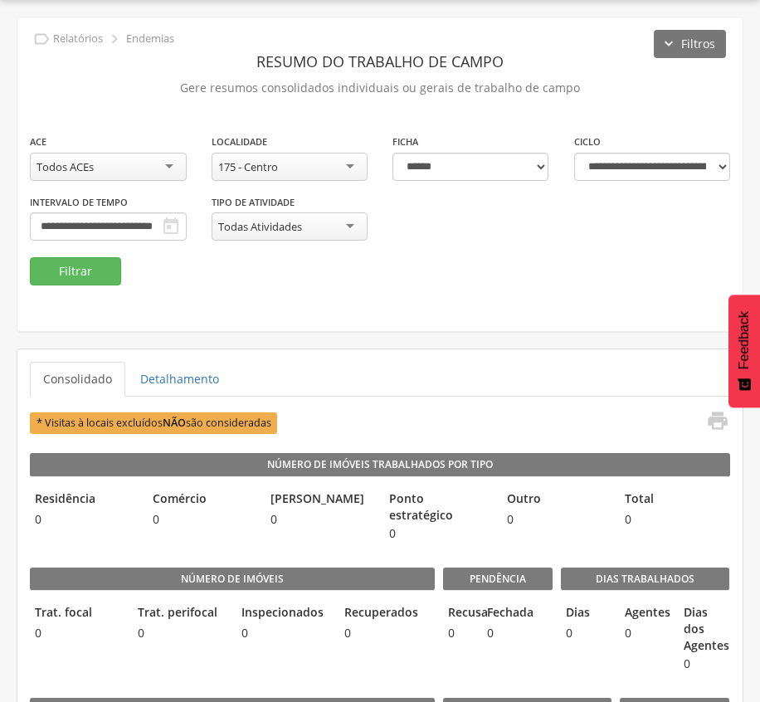
scroll to position [153, 0]
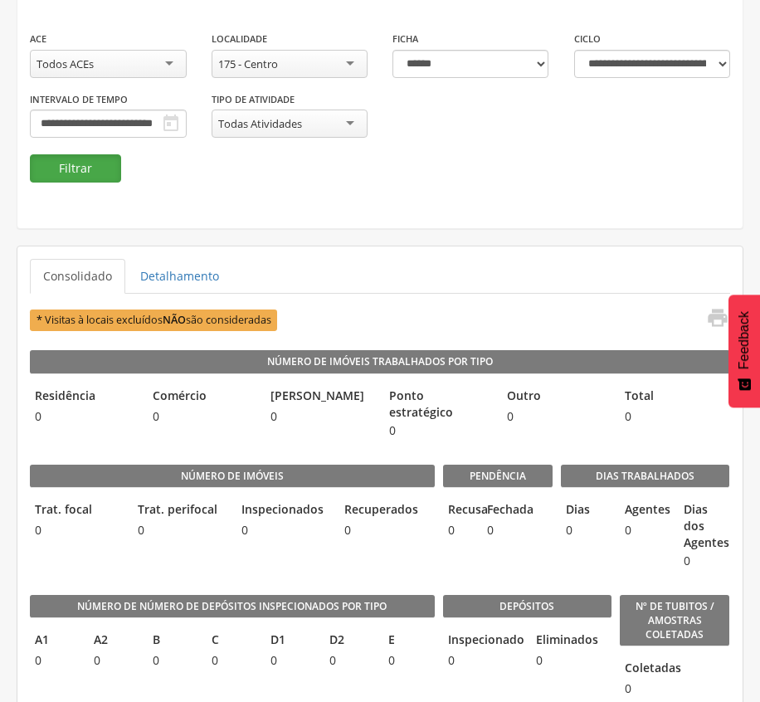
click at [80, 173] on button "Filtrar" at bounding box center [75, 168] width 91 height 28
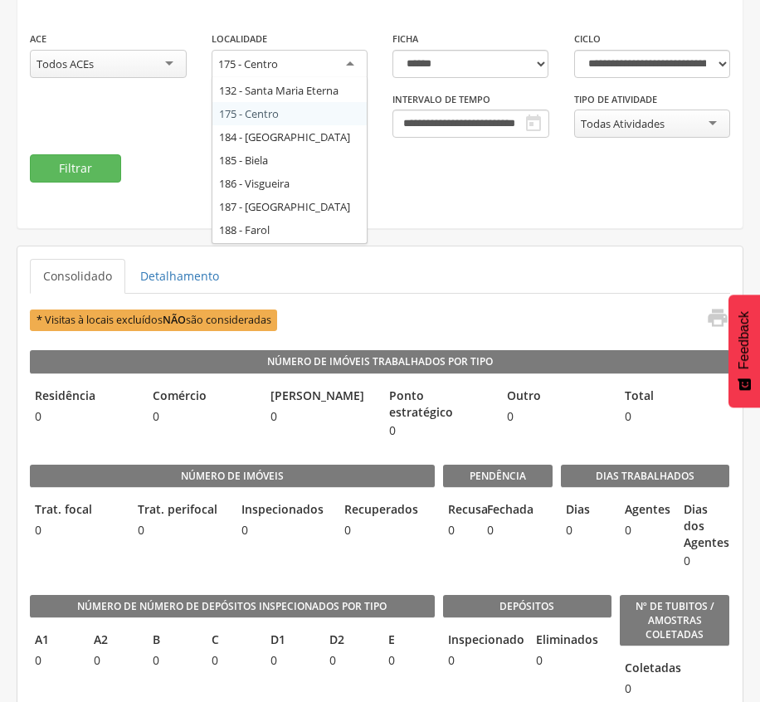
click at [280, 61] on div "175 - Centro" at bounding box center [290, 65] width 157 height 30
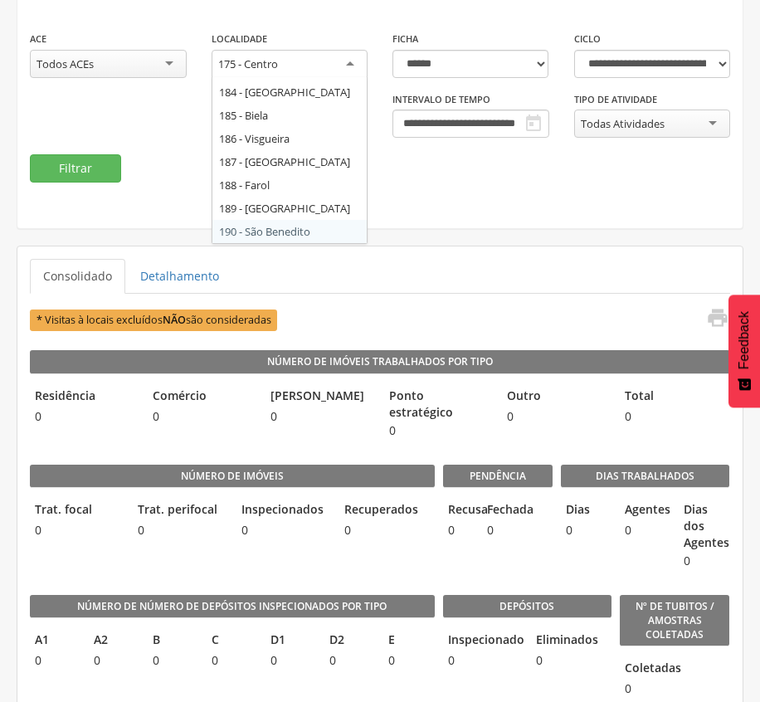
scroll to position [0, 0]
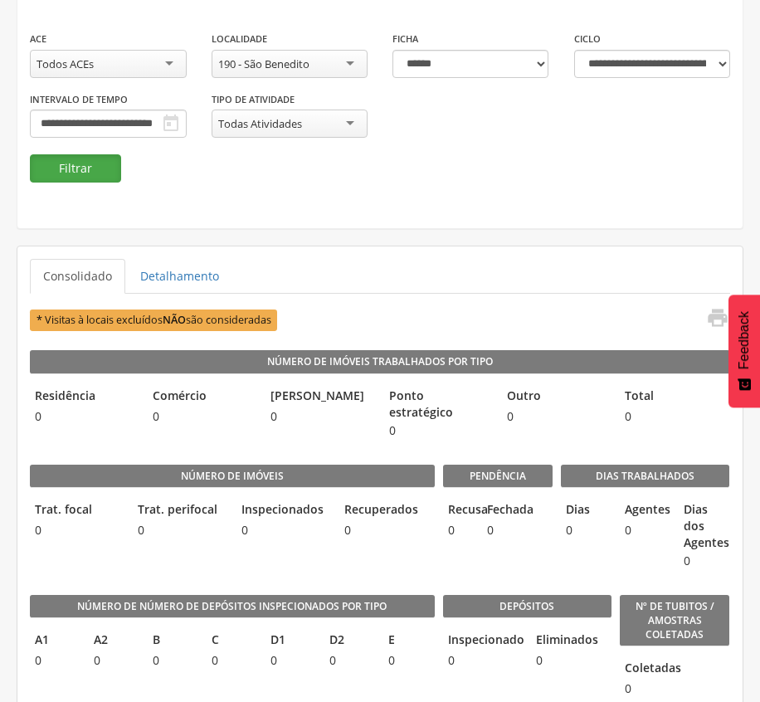
click at [88, 169] on button "Filtrar" at bounding box center [75, 168] width 91 height 28
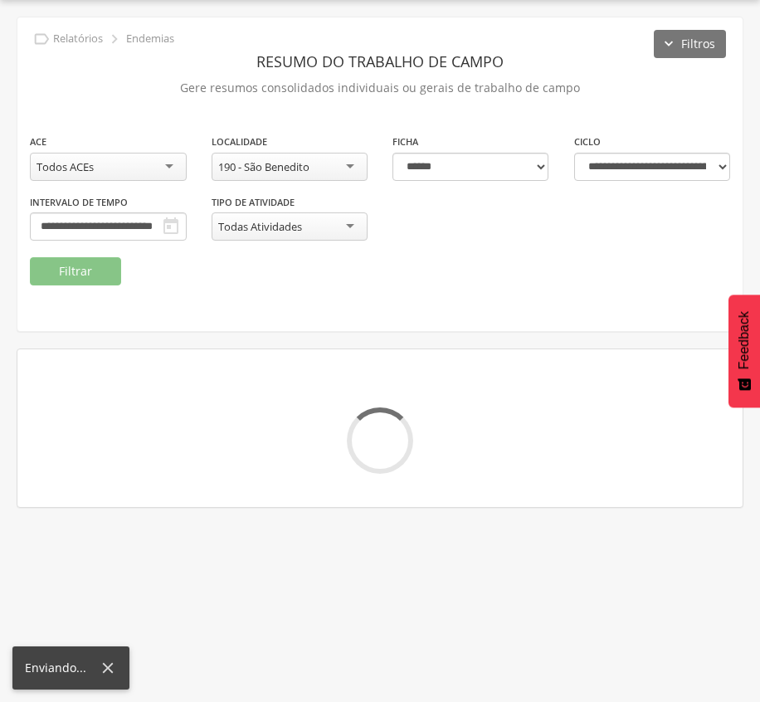
scroll to position [153, 0]
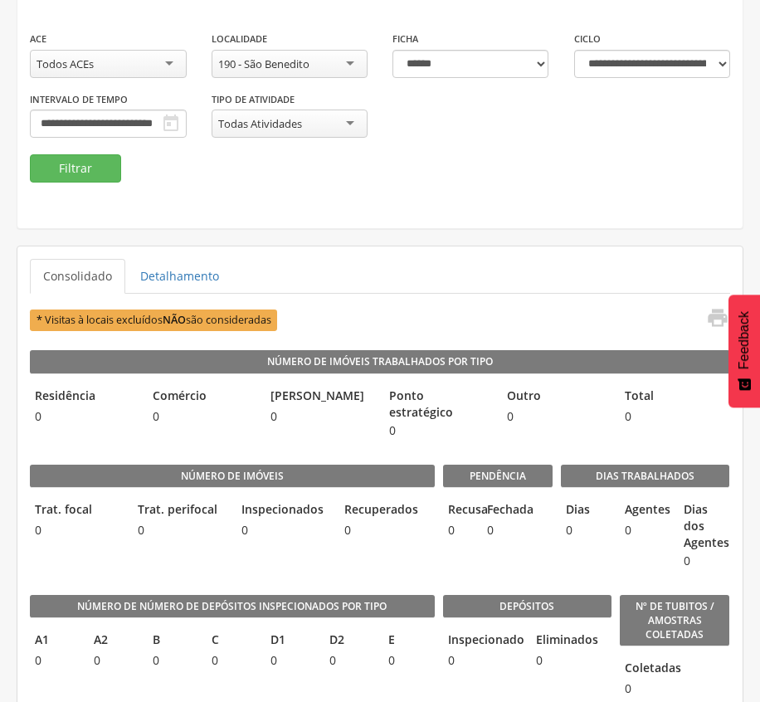
click at [358, 169] on fieldset "**********" at bounding box center [380, 106] width 700 height 153
click at [319, 63] on div "190 - São Benedito" at bounding box center [290, 64] width 157 height 28
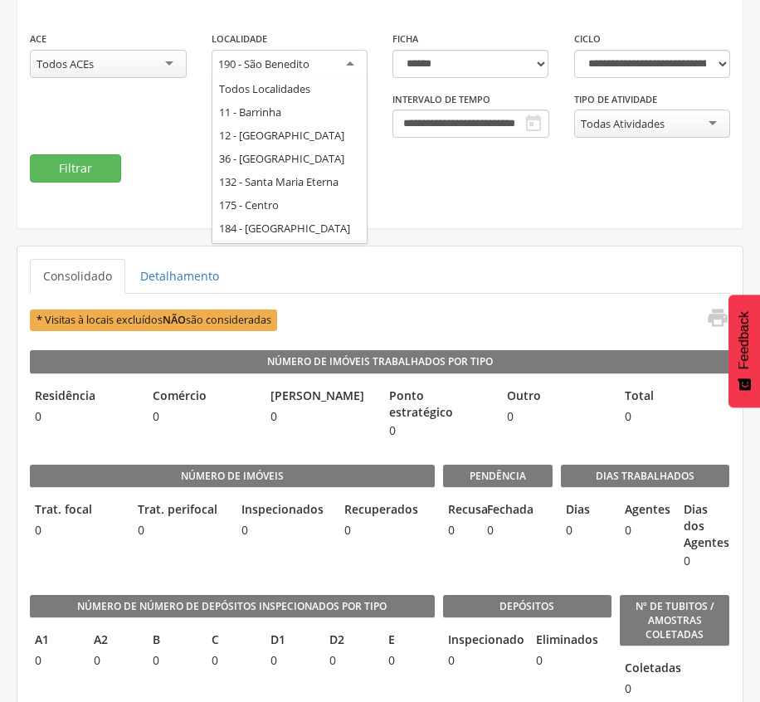
scroll to position [115, 0]
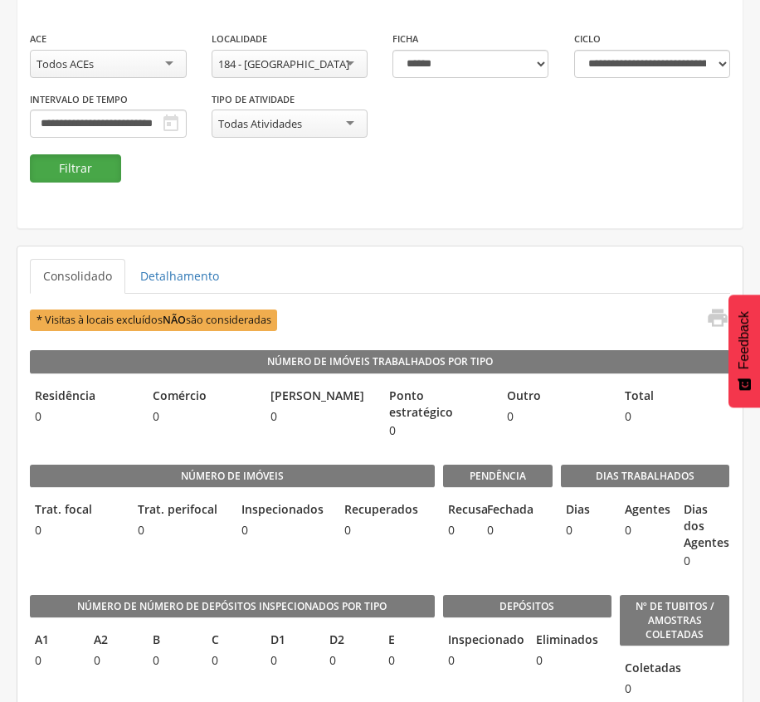
click at [103, 166] on button "Filtrar" at bounding box center [75, 168] width 91 height 28
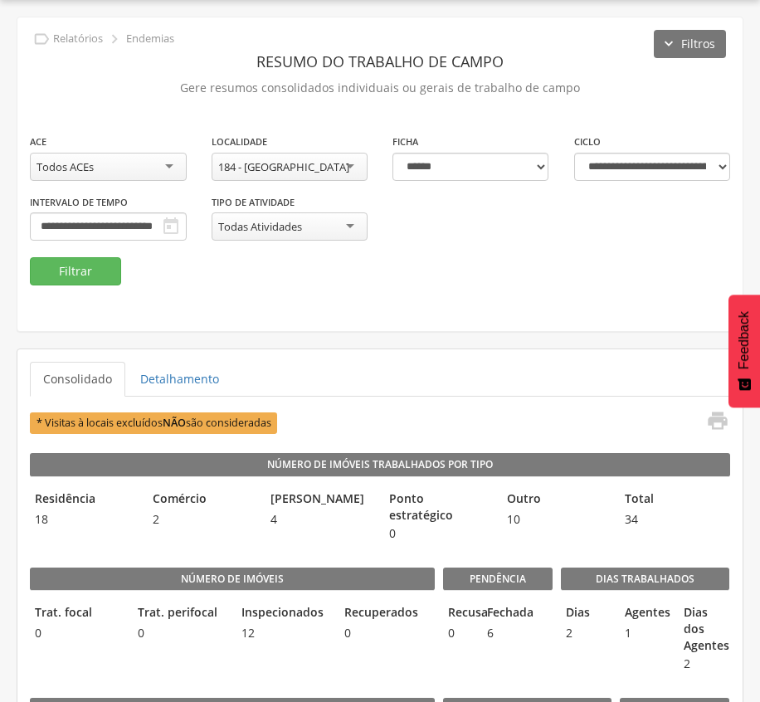
scroll to position [153, 0]
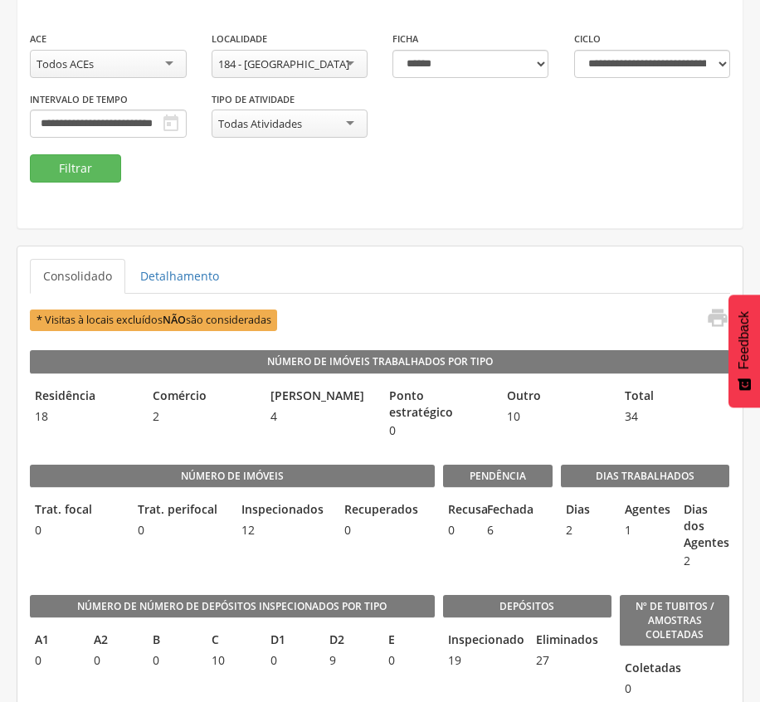
click at [455, 193] on div "**********" at bounding box center [379, 72] width 725 height 314
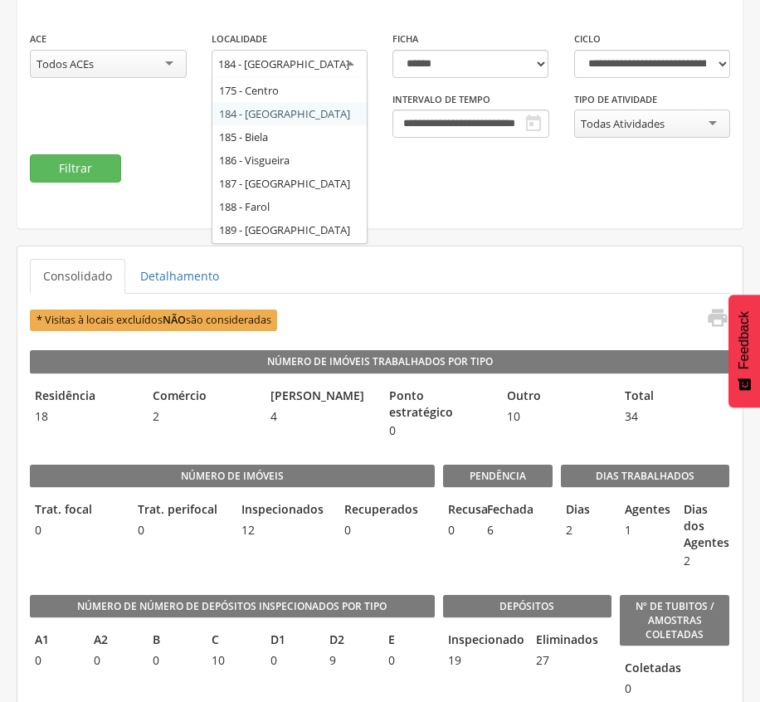
click at [352, 64] on div "184 - [GEOGRAPHIC_DATA]" at bounding box center [290, 65] width 157 height 30
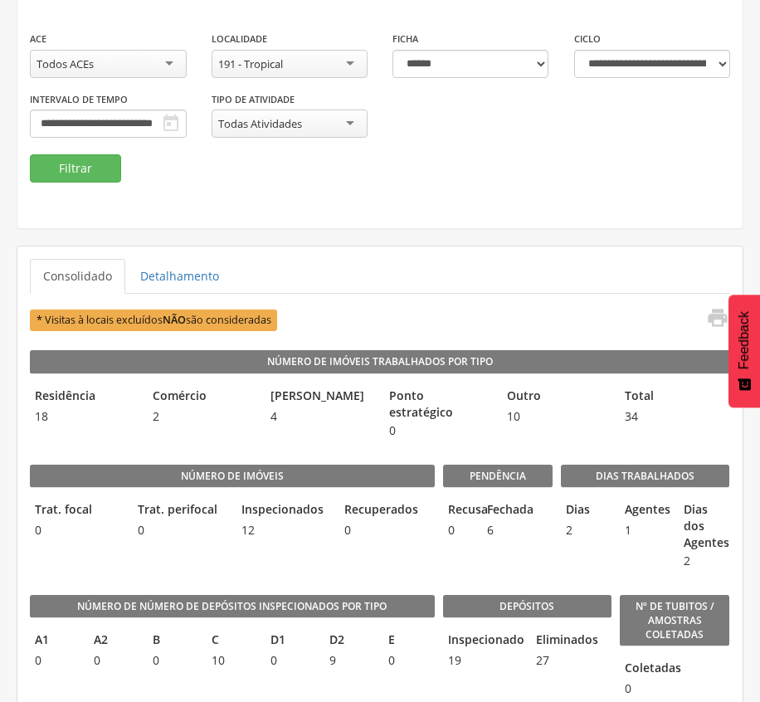
scroll to position [0, 0]
click at [80, 170] on button "Filtrar" at bounding box center [75, 168] width 91 height 28
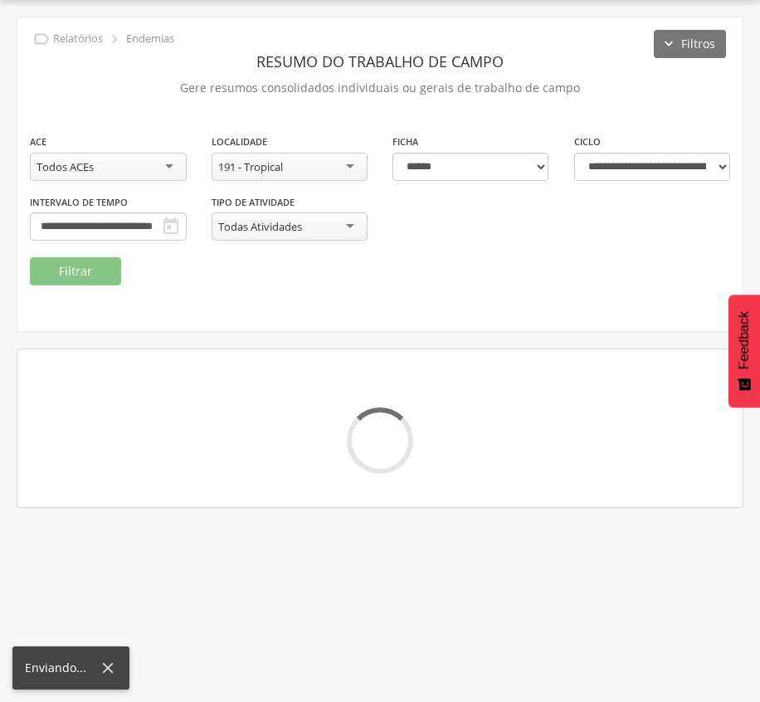
scroll to position [153, 0]
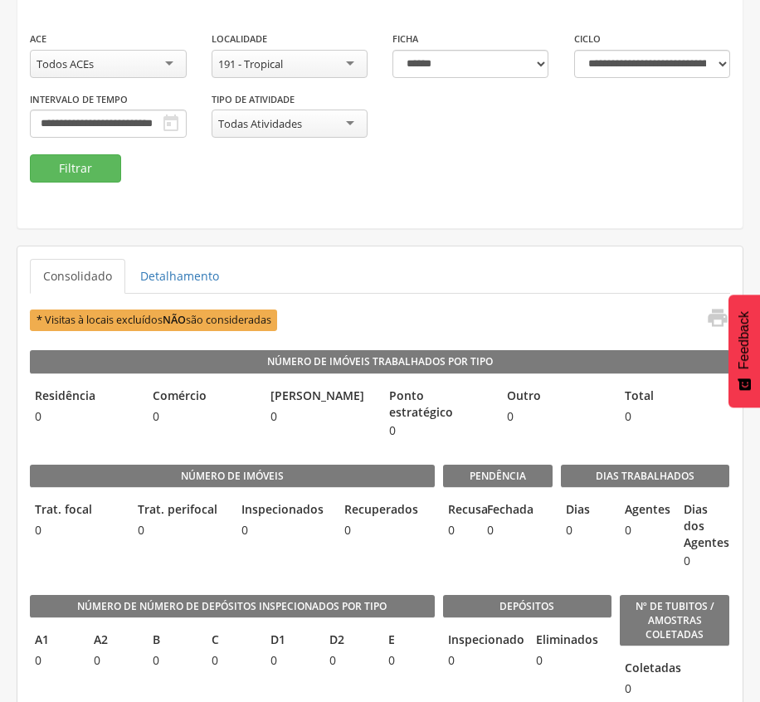
click at [355, 163] on fieldset "**********" at bounding box center [380, 106] width 700 height 153
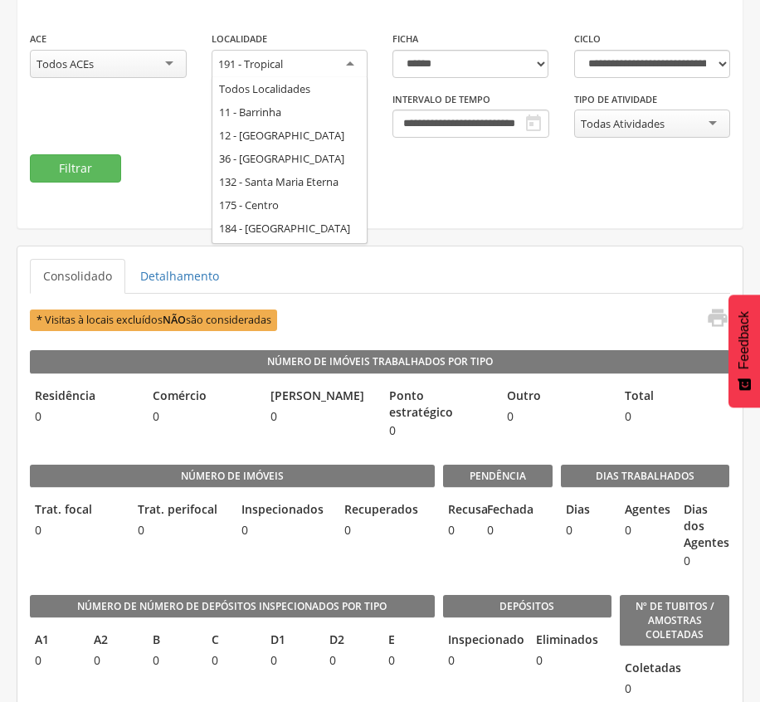
click at [309, 64] on div "191 - Tropical" at bounding box center [290, 65] width 157 height 30
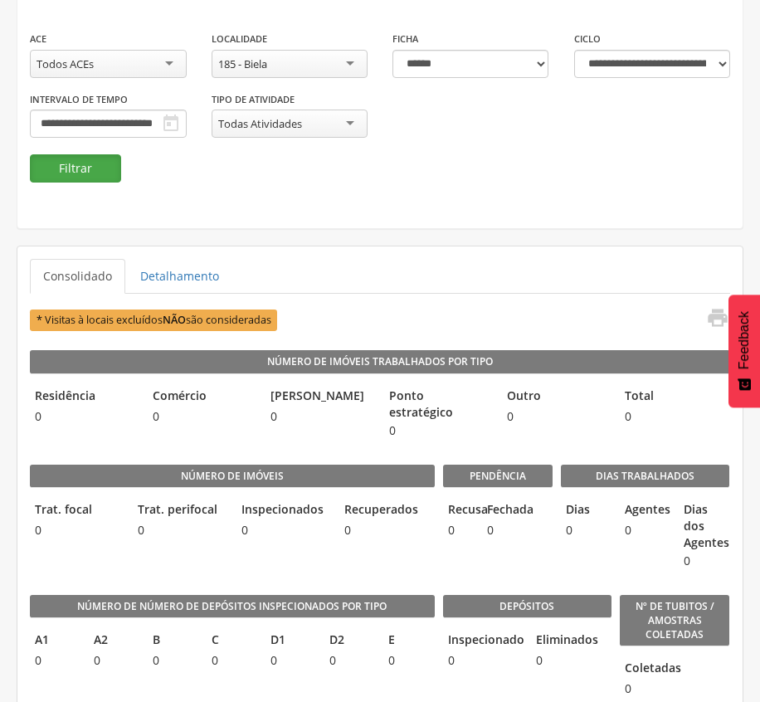
click at [70, 170] on button "Filtrar" at bounding box center [75, 168] width 91 height 28
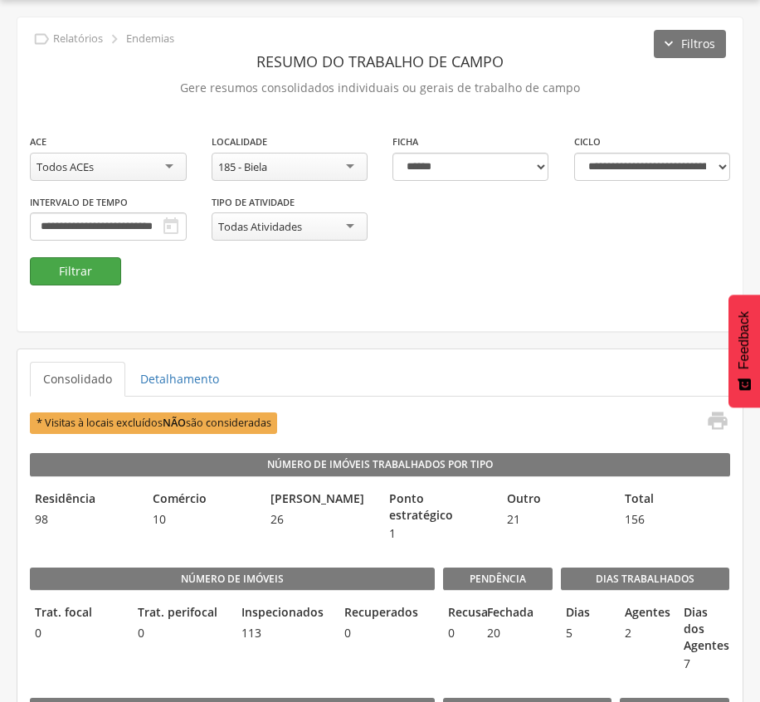
scroll to position [153, 0]
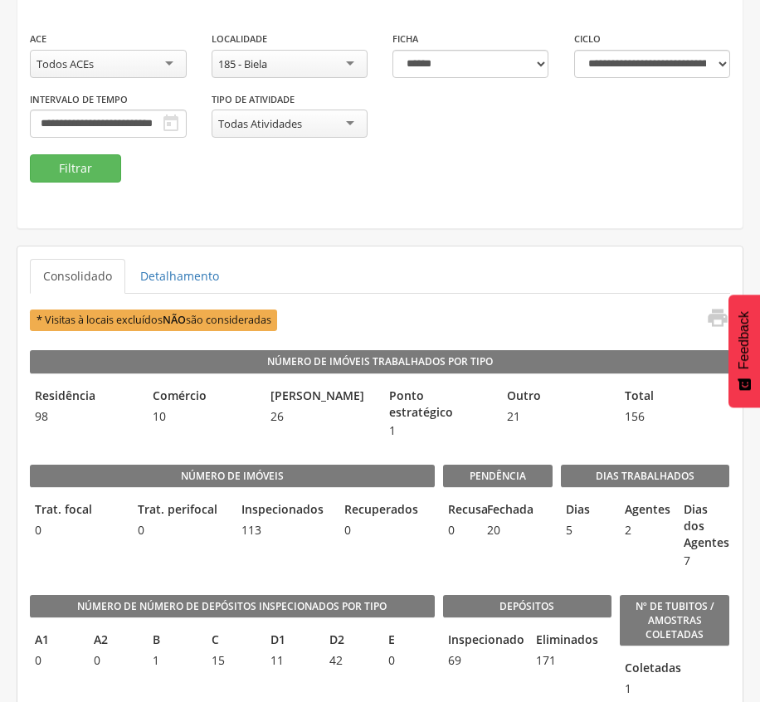
click at [607, 283] on ul "Consolidado Detalhamento" at bounding box center [380, 276] width 700 height 35
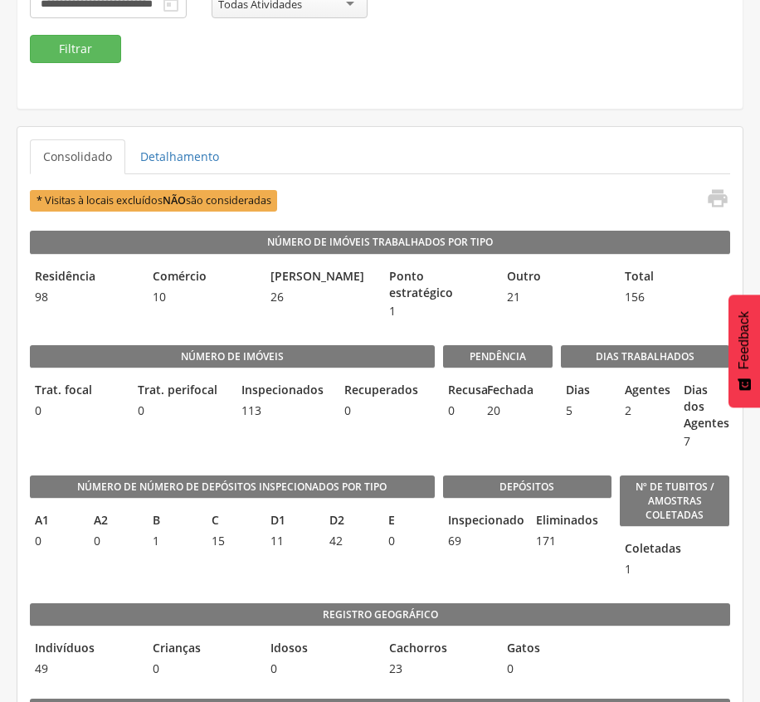
scroll to position [236, 0]
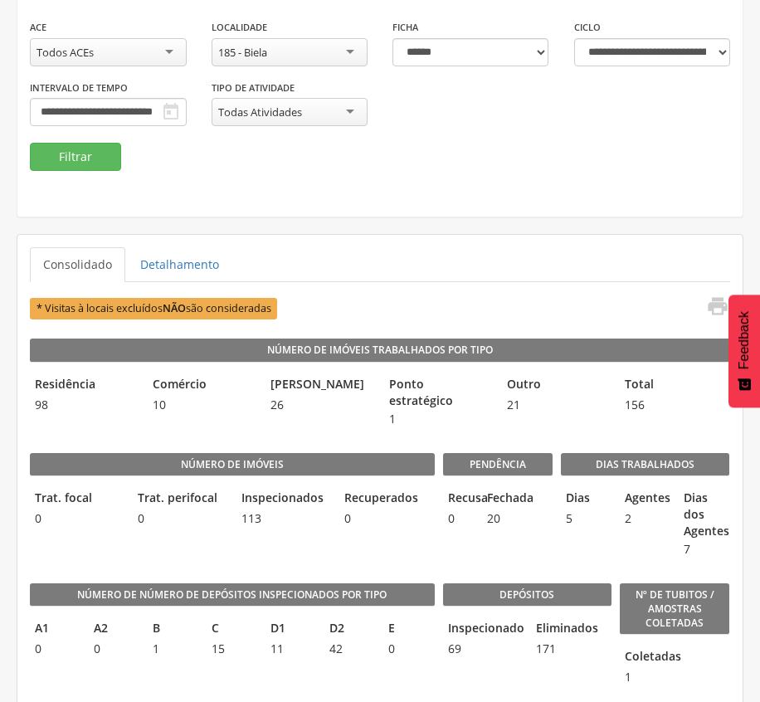
scroll to position [126, 0]
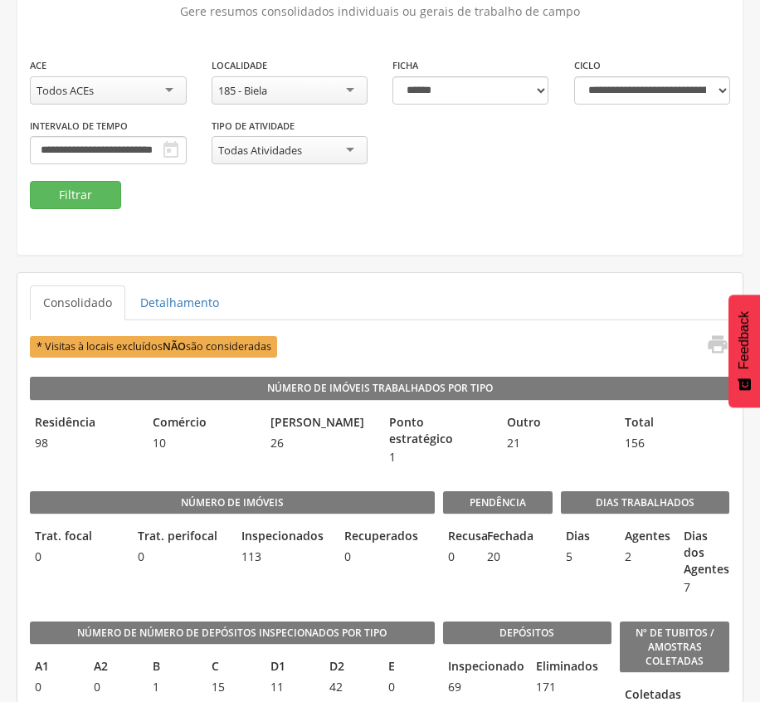
click at [314, 80] on div "185 - Biela" at bounding box center [290, 90] width 157 height 28
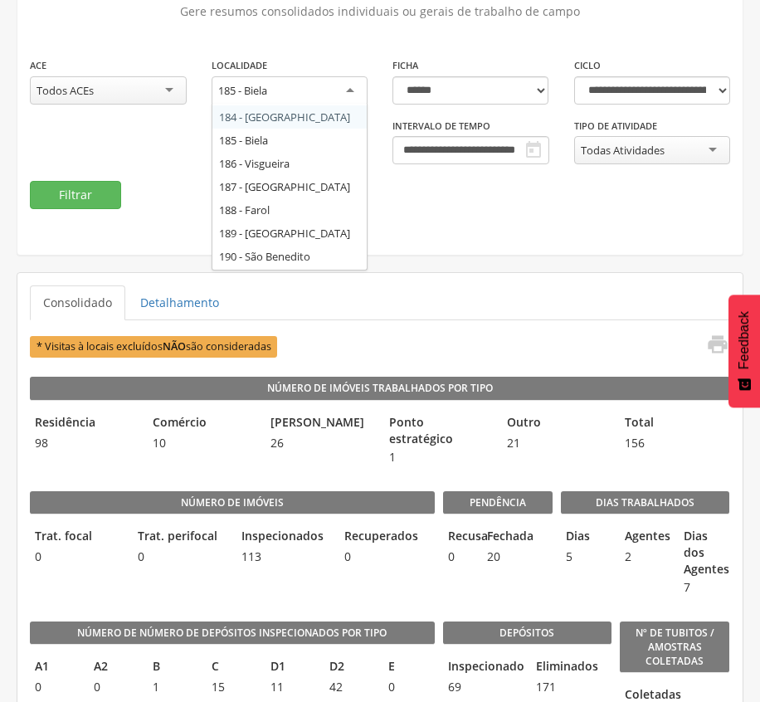
scroll to position [183, 0]
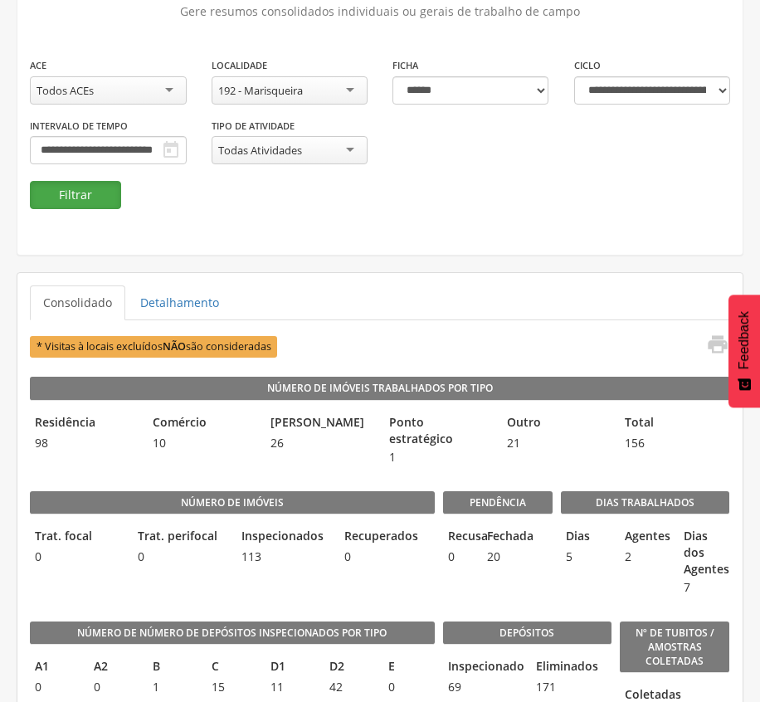
click at [75, 187] on button "Filtrar" at bounding box center [75, 195] width 91 height 28
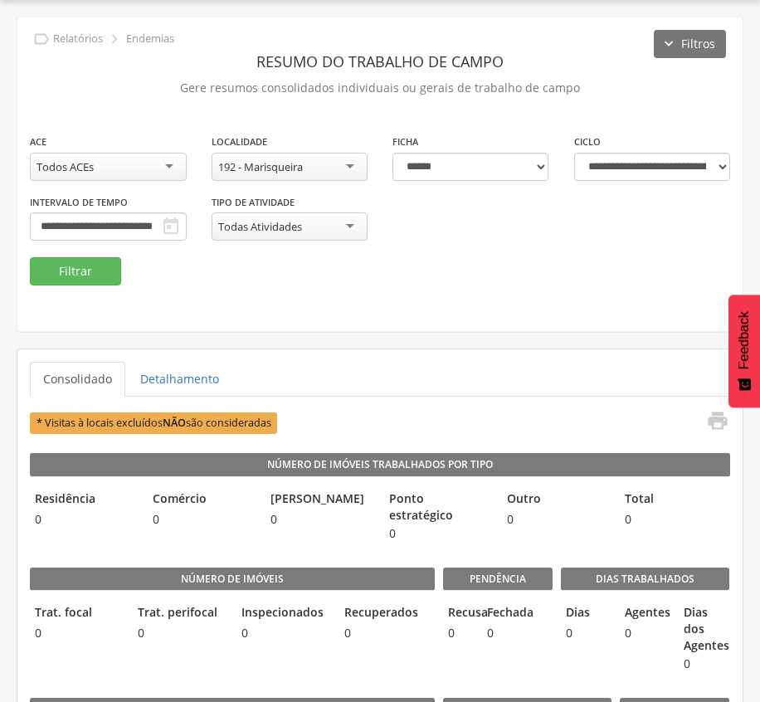
scroll to position [126, 0]
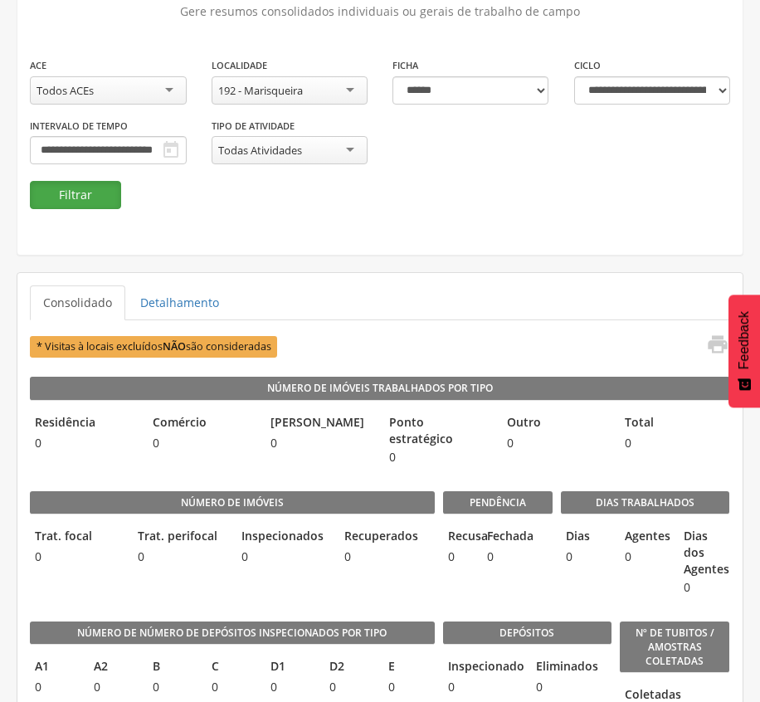
click at [76, 193] on button "Filtrar" at bounding box center [75, 195] width 91 height 28
drag, startPoint x: 412, startPoint y: 231, endPoint x: 413, endPoint y: 221, distance: 10.0
click at [412, 231] on div "**********" at bounding box center [379, 98] width 725 height 314
click at [398, 209] on fieldset "**********" at bounding box center [380, 132] width 700 height 153
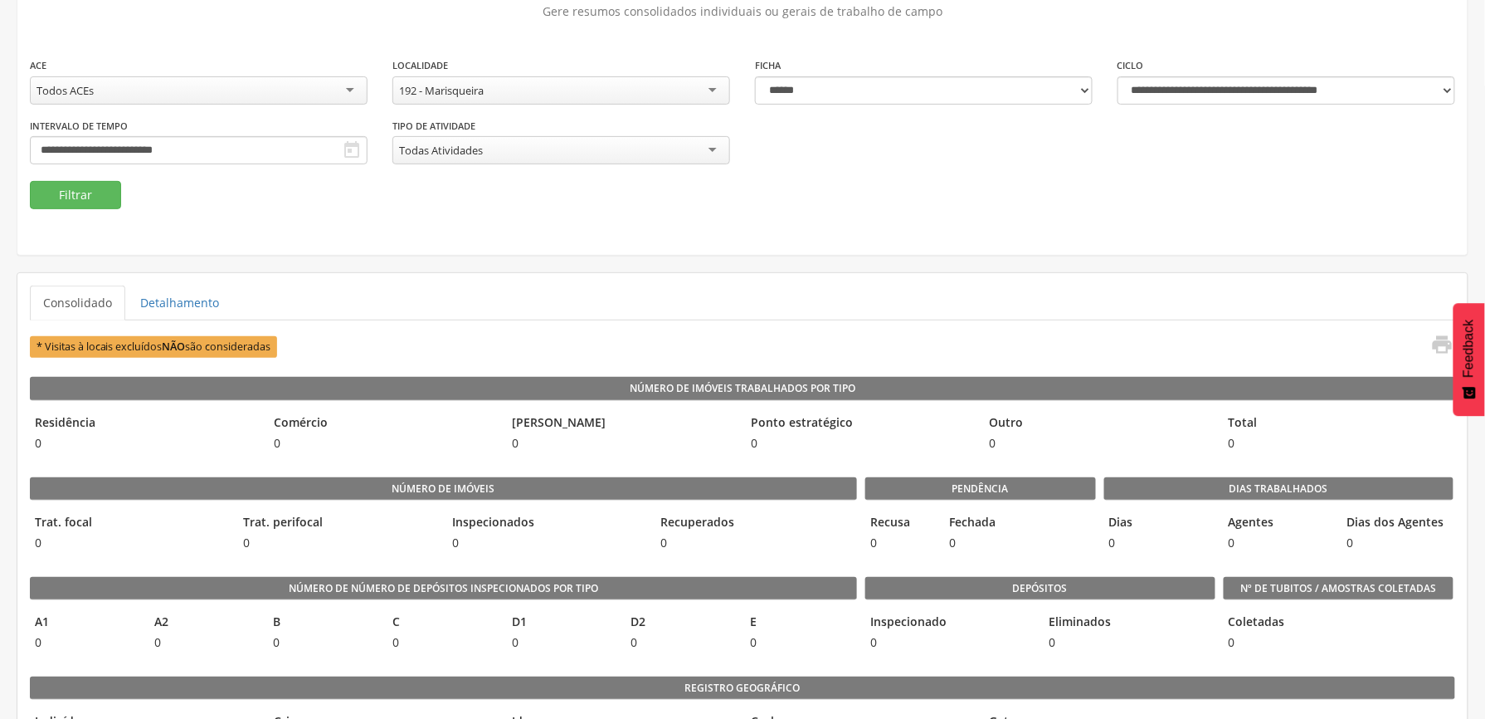
click at [558, 94] on div "192 - Marisqueira" at bounding box center [562, 90] width 338 height 28
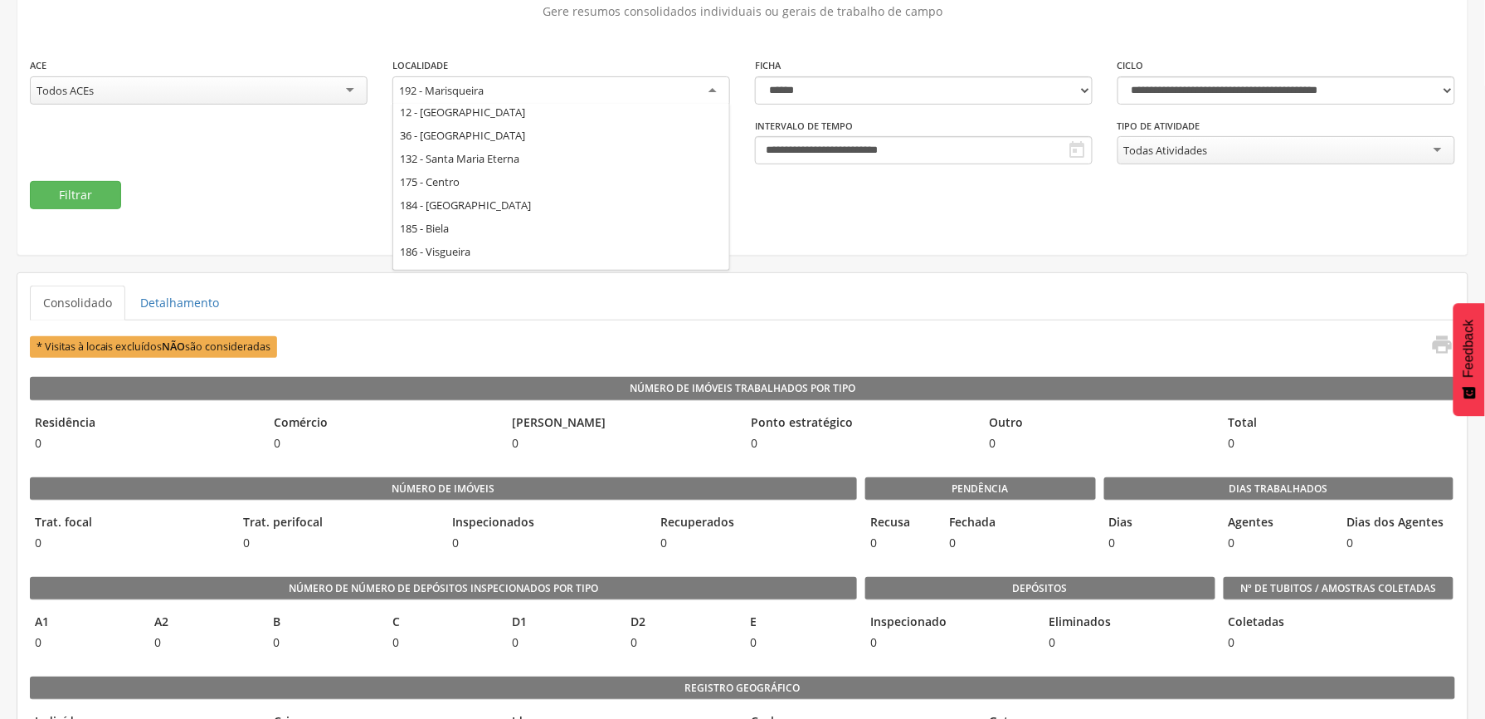
scroll to position [0, 0]
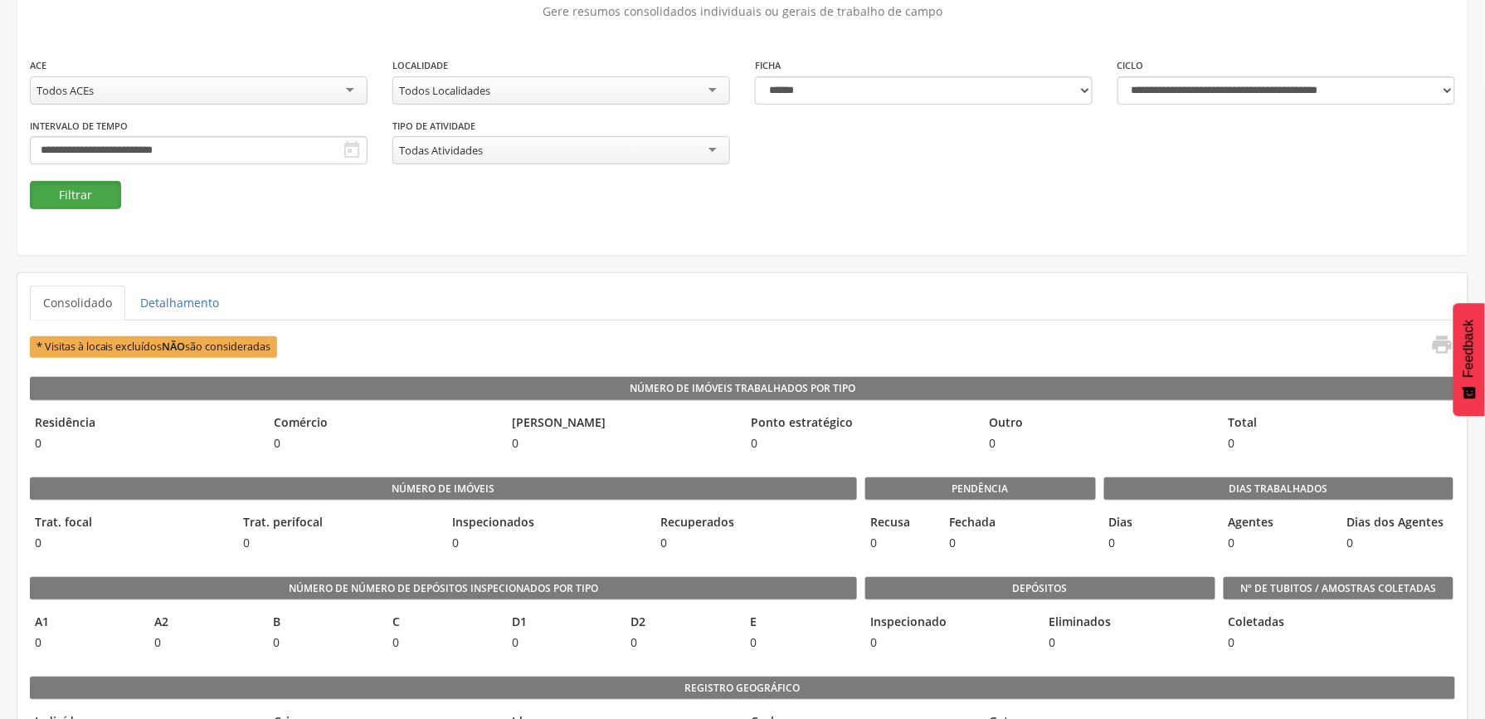
click at [83, 188] on button "Filtrar" at bounding box center [75, 195] width 91 height 28
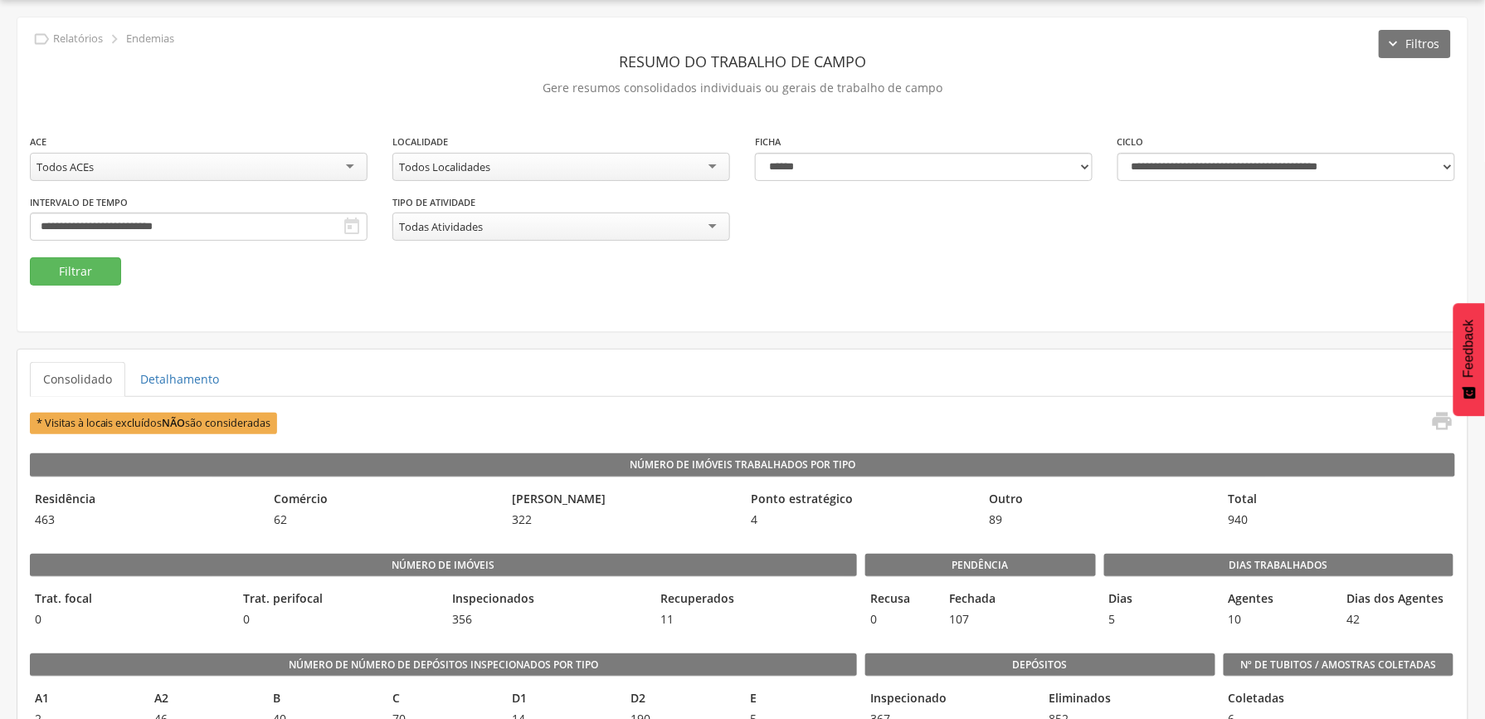
scroll to position [126, 0]
